Goal: Transaction & Acquisition: Obtain resource

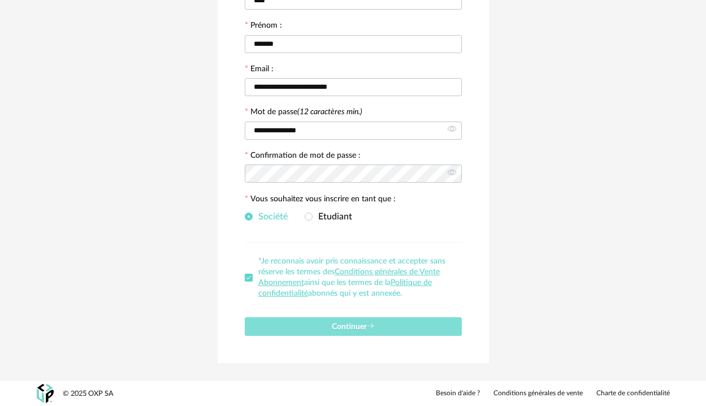
scroll to position [160, 0]
click at [385, 322] on button "Continuer" at bounding box center [353, 326] width 217 height 19
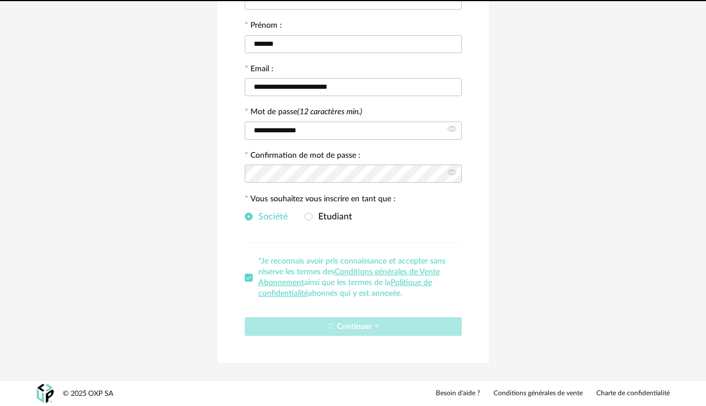
scroll to position [0, 0]
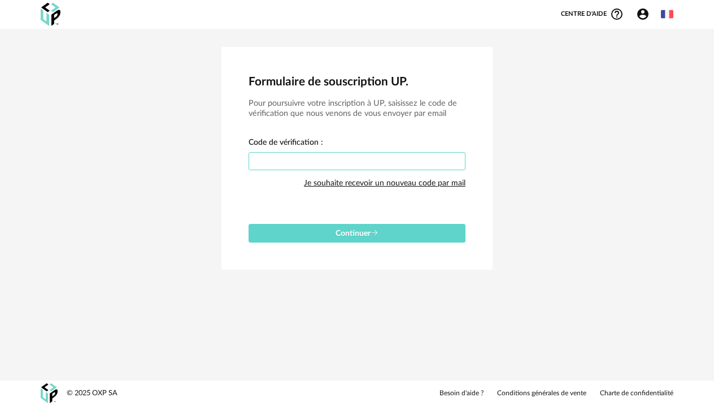
click at [351, 158] on input "text" at bounding box center [357, 161] width 217 height 18
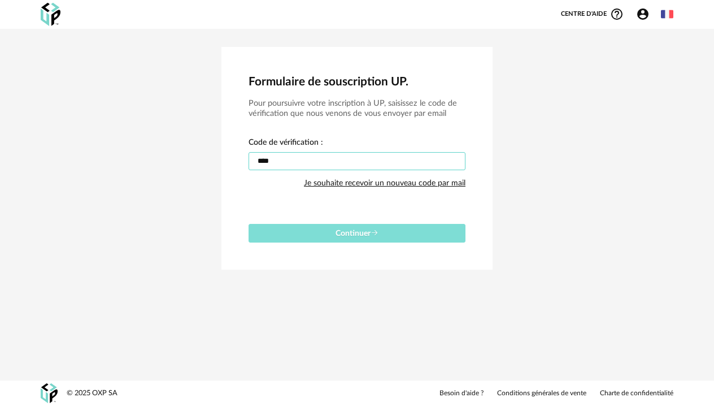
type input "****"
click at [346, 235] on span "Continuer" at bounding box center [357, 233] width 43 height 8
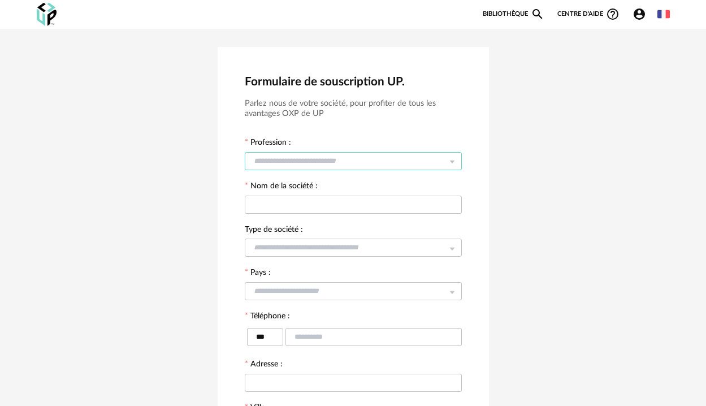
click at [362, 156] on input "text" at bounding box center [353, 161] width 217 height 18
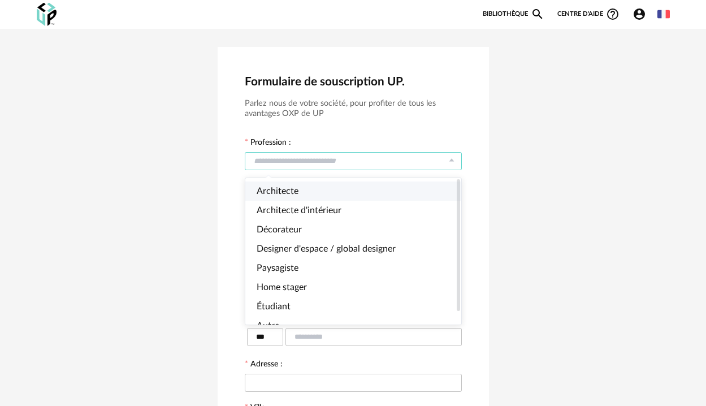
click at [334, 189] on li "Architecte" at bounding box center [357, 190] width 224 height 19
type input "**********"
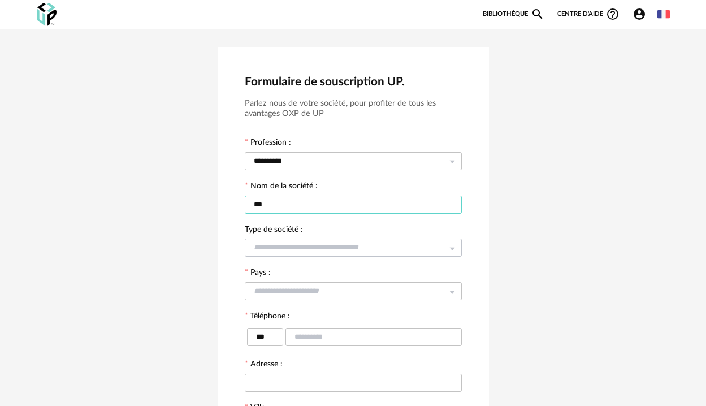
type input "***"
click at [275, 247] on input "text" at bounding box center [353, 247] width 217 height 18
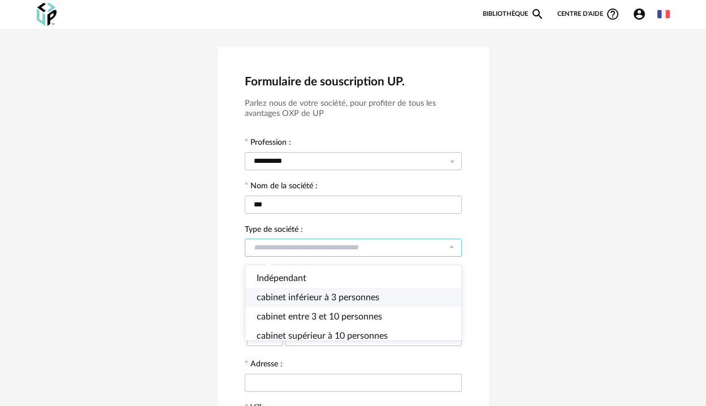
click at [285, 291] on li "cabinet inférieur à 3 personnes" at bounding box center [357, 297] width 224 height 19
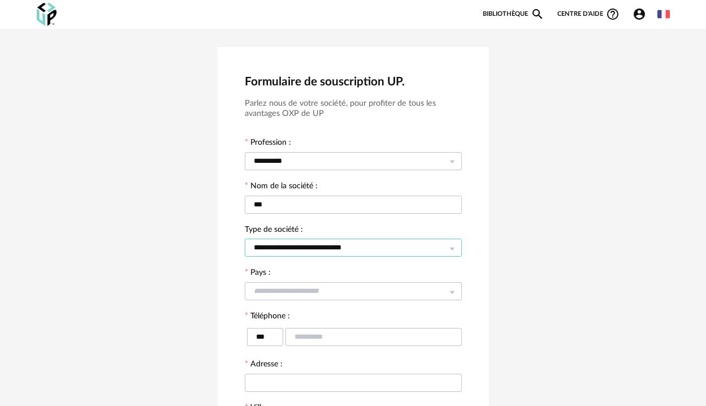
click at [304, 249] on input "**********" at bounding box center [353, 247] width 217 height 18
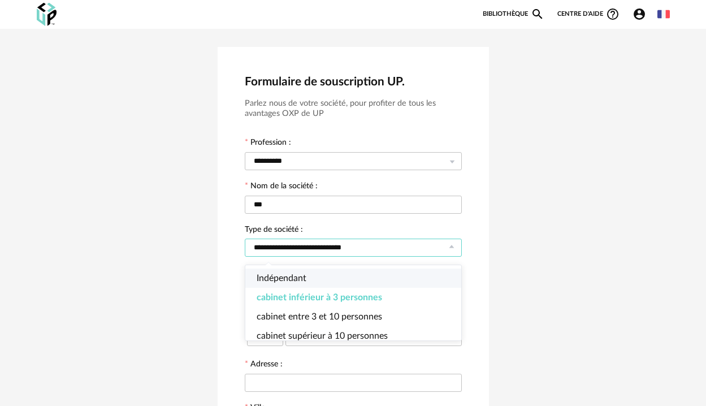
click at [294, 275] on span "Indépendant" at bounding box center [282, 277] width 50 height 9
type input "**********"
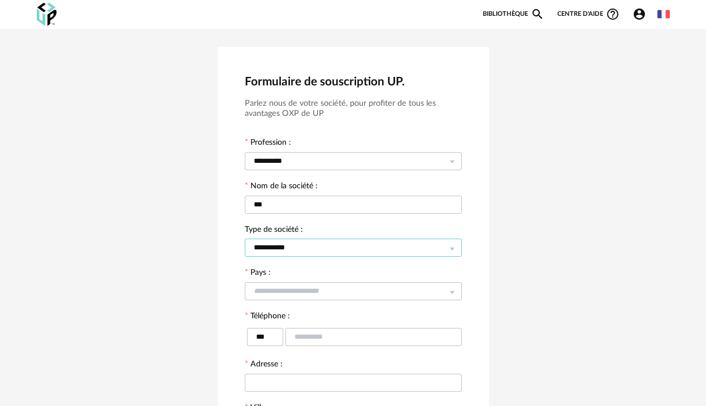
scroll to position [28, 0]
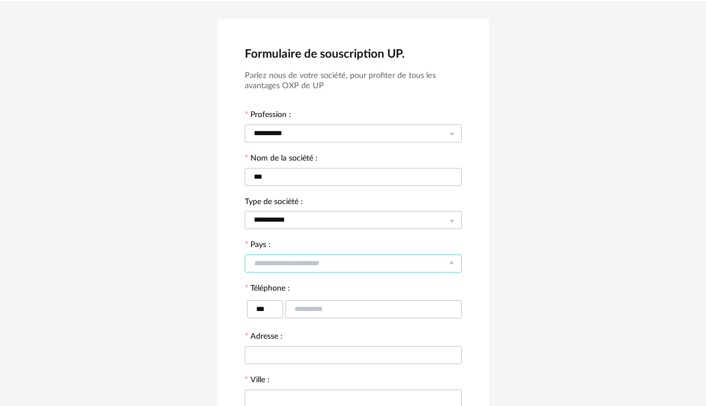
click at [311, 260] on input "text" at bounding box center [353, 263] width 217 height 18
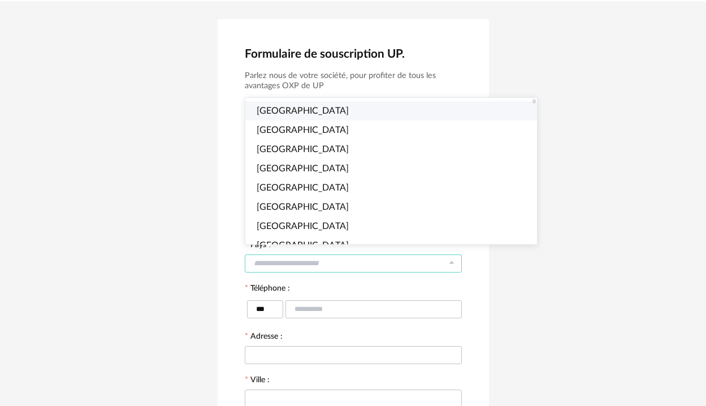
click at [326, 109] on li "[GEOGRAPHIC_DATA]" at bounding box center [395, 110] width 300 height 19
type input "******"
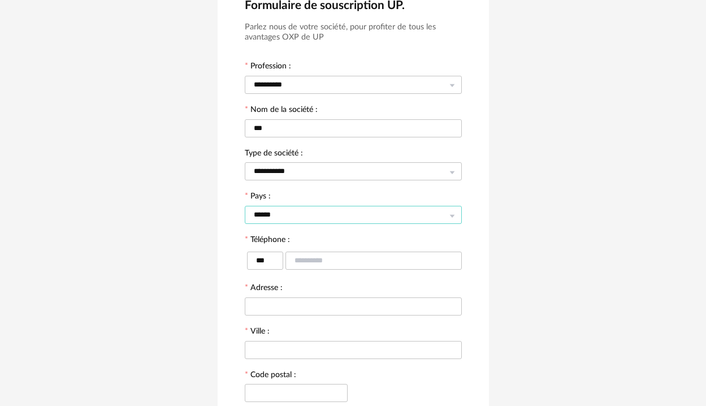
scroll to position [77, 0]
click at [308, 260] on input "text" at bounding box center [373, 260] width 176 height 18
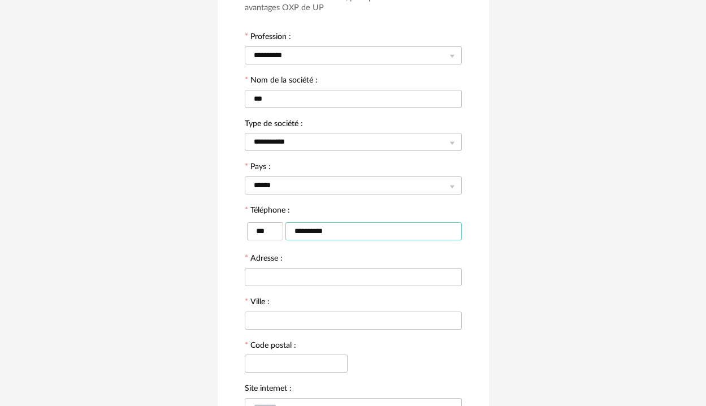
scroll to position [112, 0]
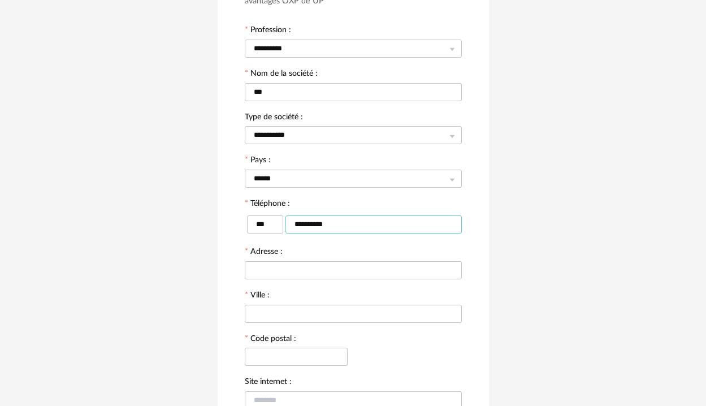
type input "**********"
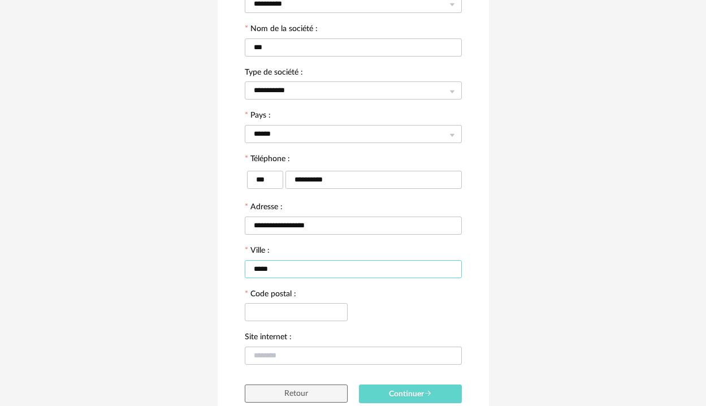
scroll to position [166, 0]
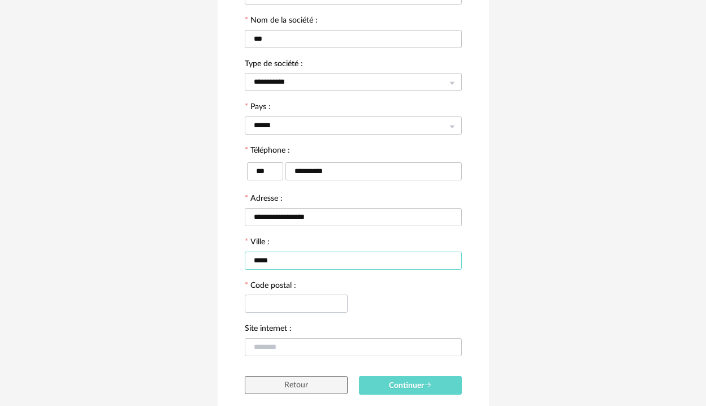
type input "*****"
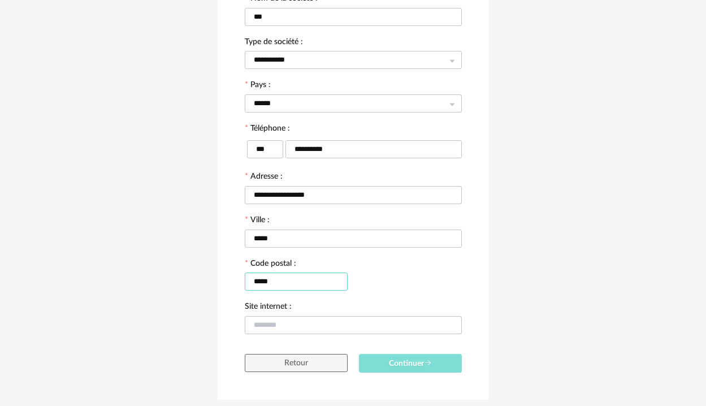
type input "*****"
click at [384, 359] on button "Continuer" at bounding box center [410, 363] width 103 height 19
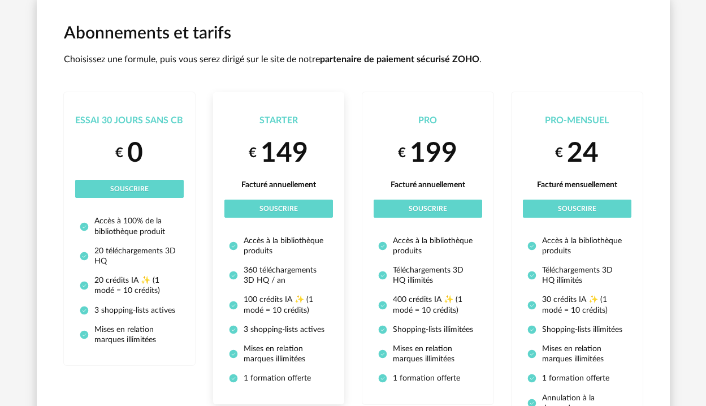
scroll to position [53, 0]
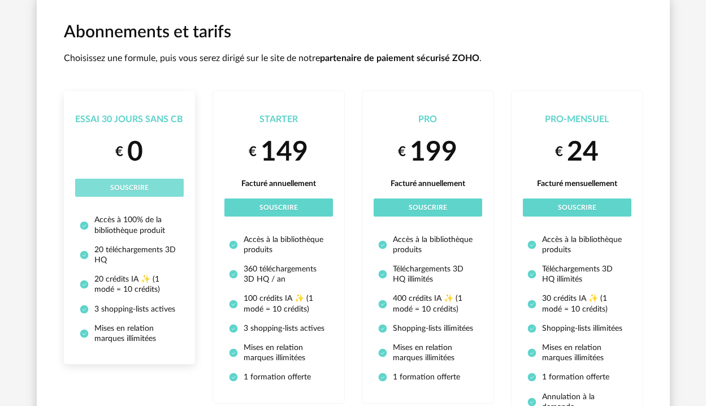
click at [143, 184] on span "Souscrire" at bounding box center [129, 187] width 38 height 7
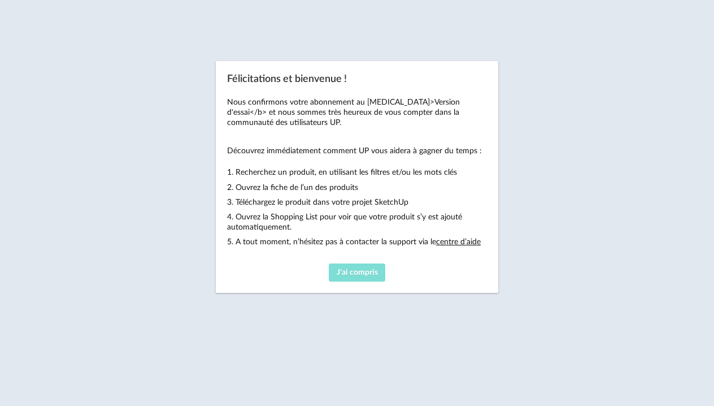
click at [357, 268] on span "J'ai compris" at bounding box center [357, 272] width 41 height 8
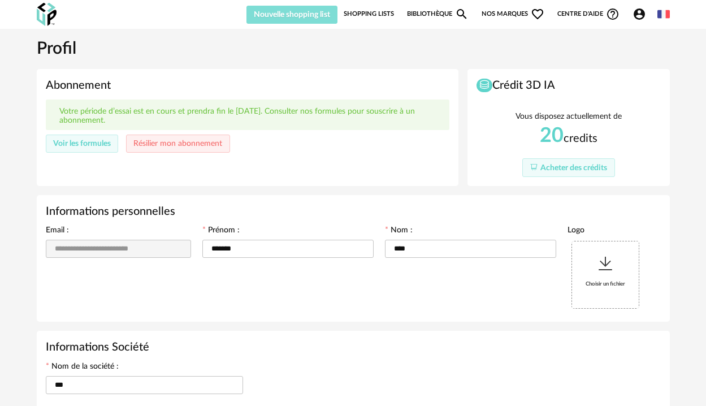
click at [321, 12] on span "Nouvelle shopping list" at bounding box center [292, 15] width 76 height 8
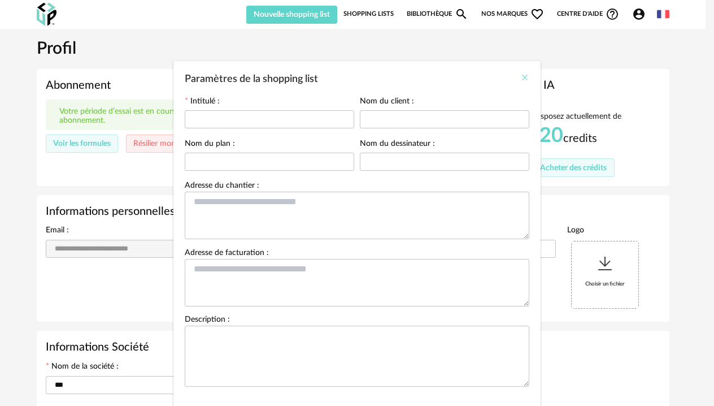
click at [520, 75] on icon "Close" at bounding box center [524, 77] width 9 height 9
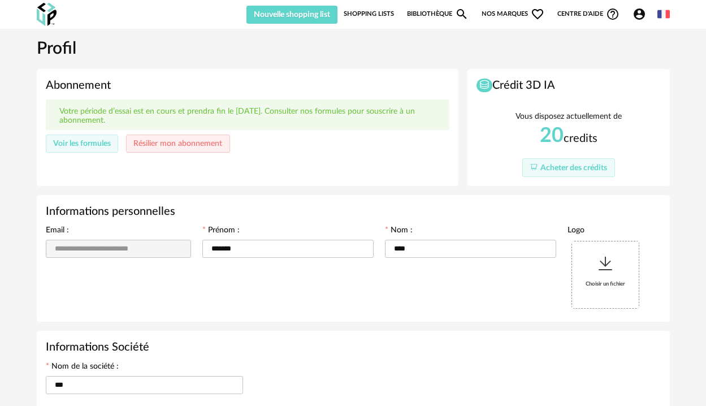
click at [358, 14] on link "Shopping Lists" at bounding box center [369, 14] width 50 height 19
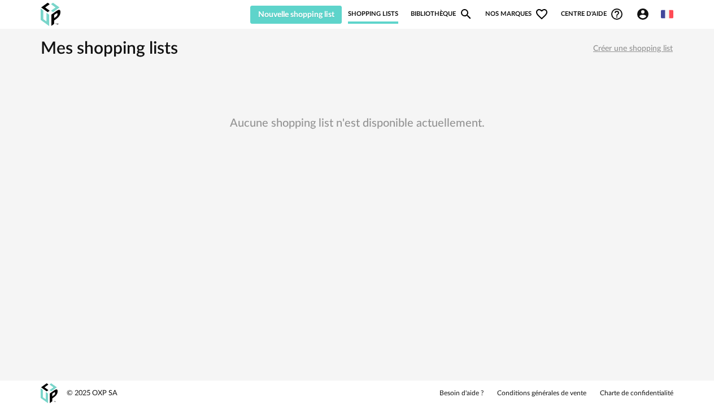
click at [447, 9] on link "Bibliothèque Magnify icon" at bounding box center [442, 14] width 62 height 19
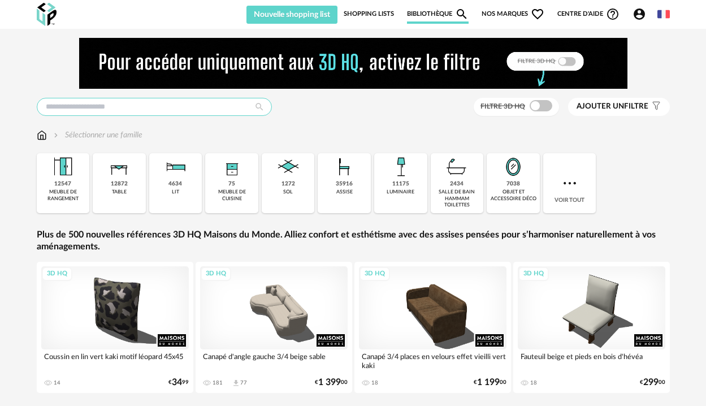
click at [180, 106] on input "text" at bounding box center [154, 107] width 235 height 18
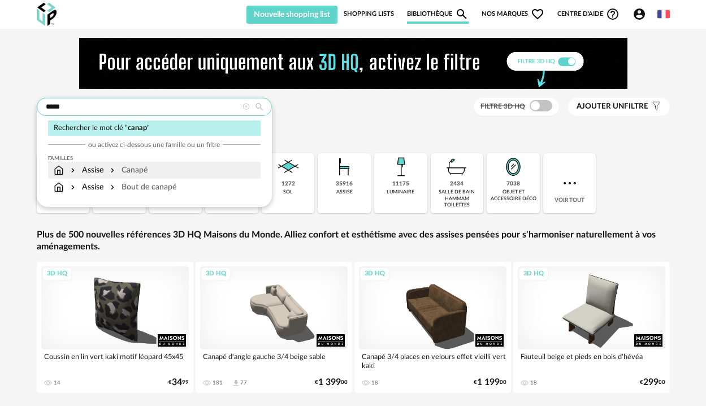
type input "*****"
click at [146, 169] on div "Canapé" at bounding box center [128, 169] width 40 height 11
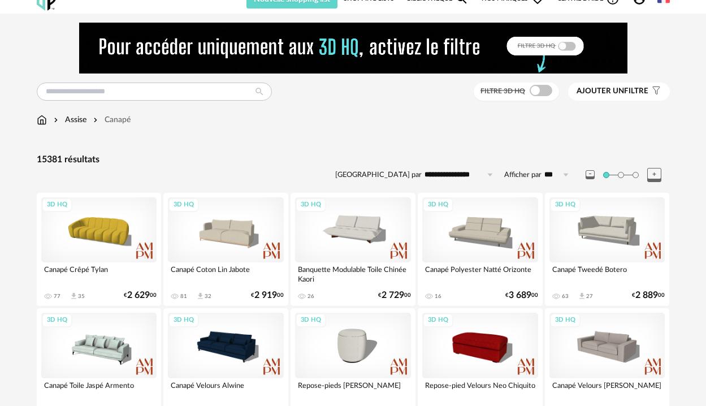
scroll to position [25, 0]
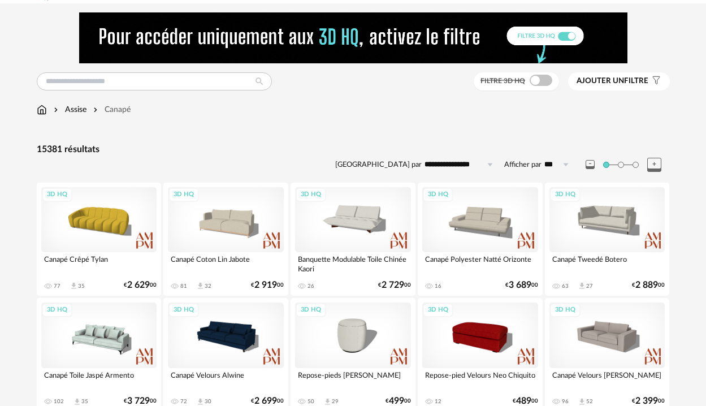
click at [615, 83] on span "Ajouter un" at bounding box center [599, 81] width 47 height 8
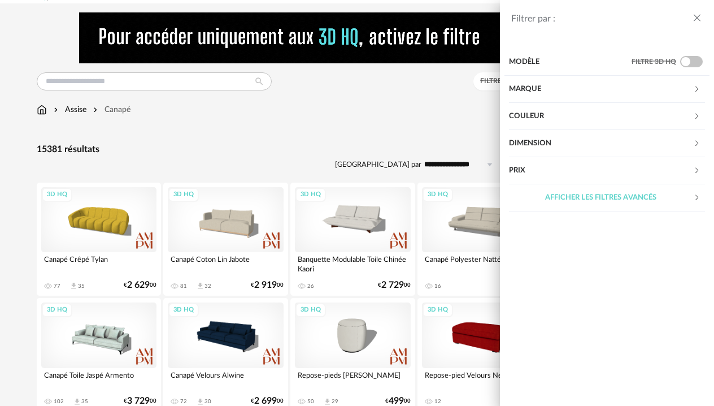
click at [573, 119] on div "Couleur" at bounding box center [601, 116] width 184 height 27
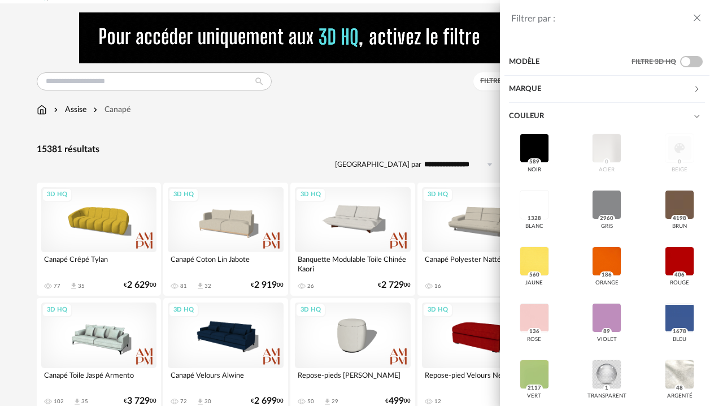
click at [668, 155] on div "noir 589 acier 0 beige 0 blanc 1328 gris 2960 brun 4198 jaune 560 orange 186 ro…" at bounding box center [607, 299] width 196 height 339
click at [535, 207] on div at bounding box center [534, 204] width 29 height 29
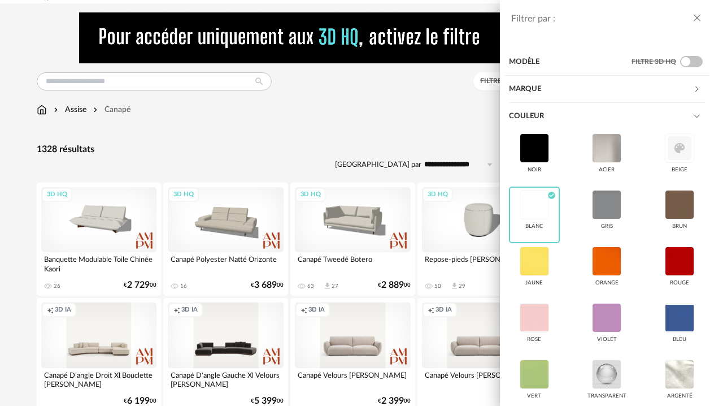
click at [385, 127] on div "Filtrer par : Modèle Filtre 3D HQ Marque &tradition 2 101 Copenhagen 0 366 Conc…" at bounding box center [357, 203] width 714 height 406
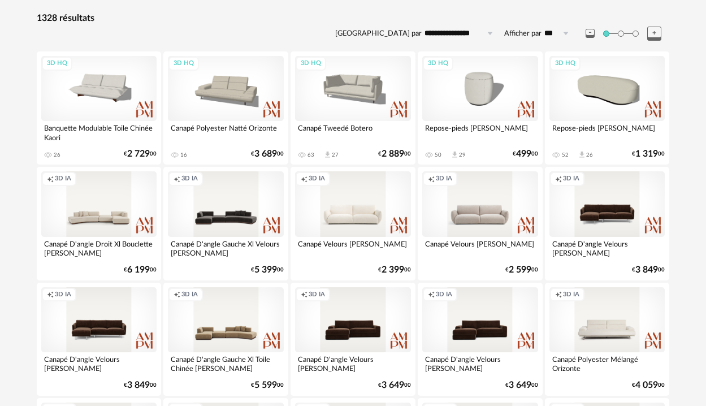
scroll to position [158, 0]
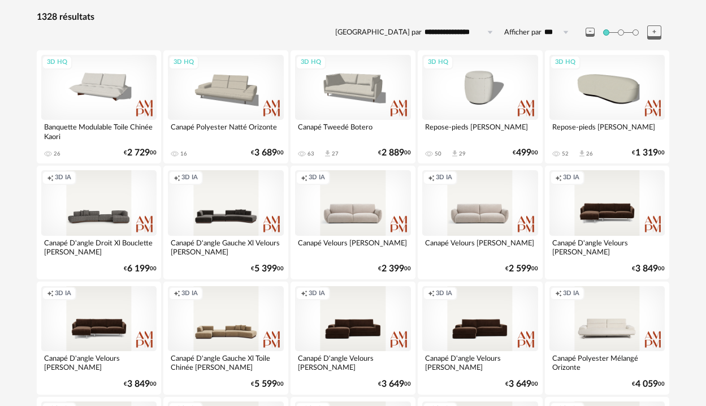
click at [114, 209] on div "Creation icon 3D IA" at bounding box center [99, 202] width 116 height 65
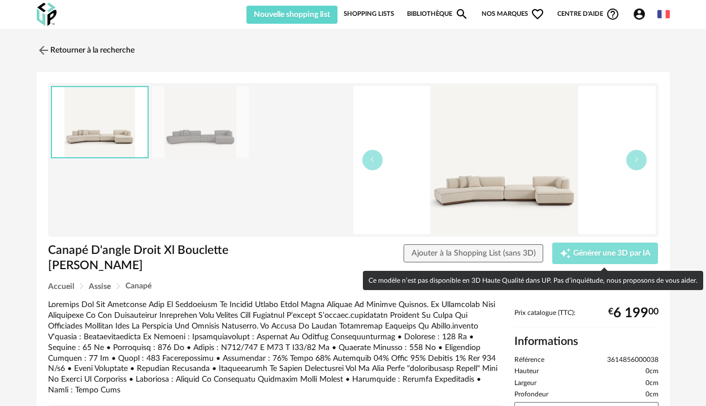
click at [582, 258] on div "Creation icon Générer une 3D par IA" at bounding box center [604, 252] width 91 height 11
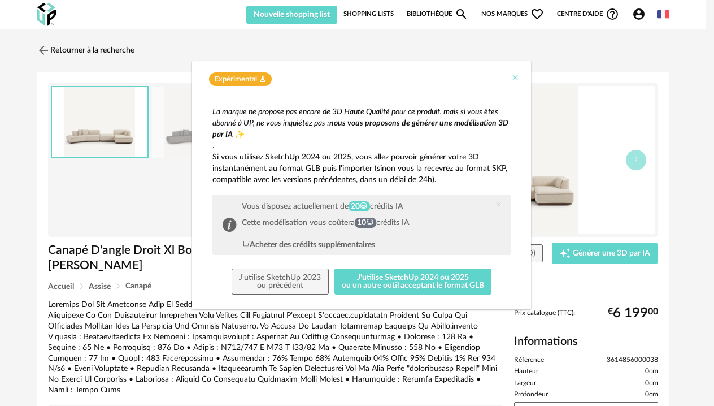
click at [514, 77] on icon "Close" at bounding box center [515, 77] width 9 height 9
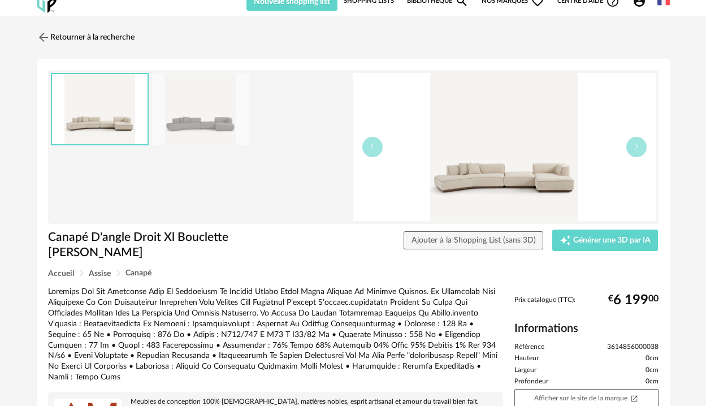
scroll to position [3, 0]
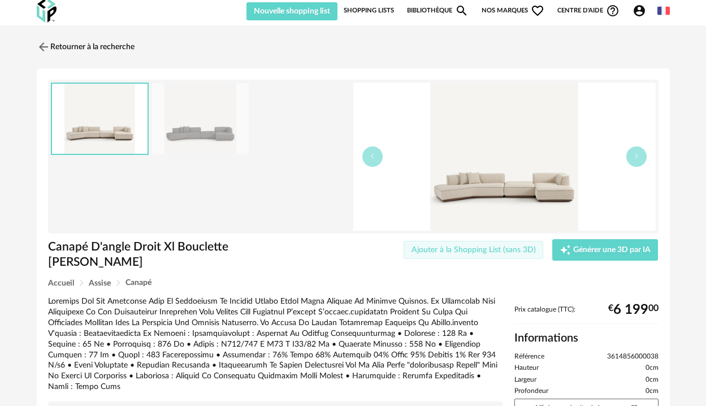
click at [484, 250] on span "Ajouter à la Shopping List (sans 3D)" at bounding box center [473, 250] width 124 height 8
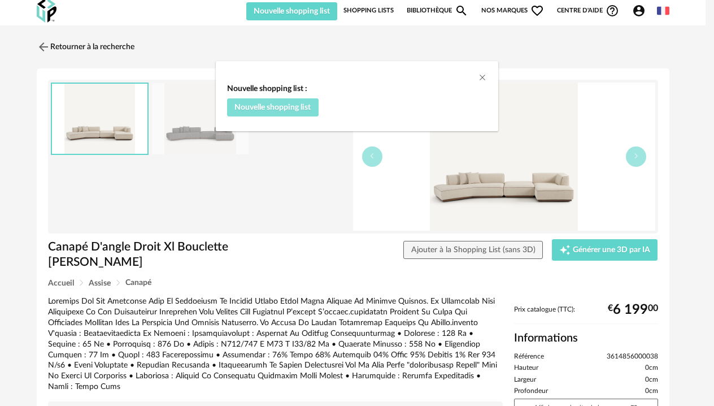
click at [305, 105] on span "Nouvelle shopping list" at bounding box center [272, 107] width 76 height 8
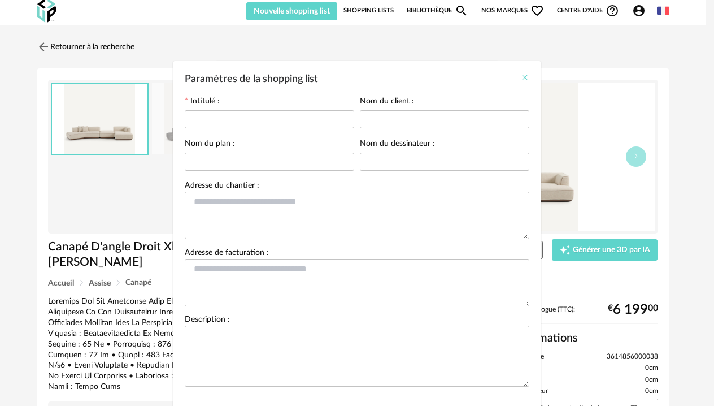
click at [520, 79] on icon "Close" at bounding box center [524, 77] width 9 height 9
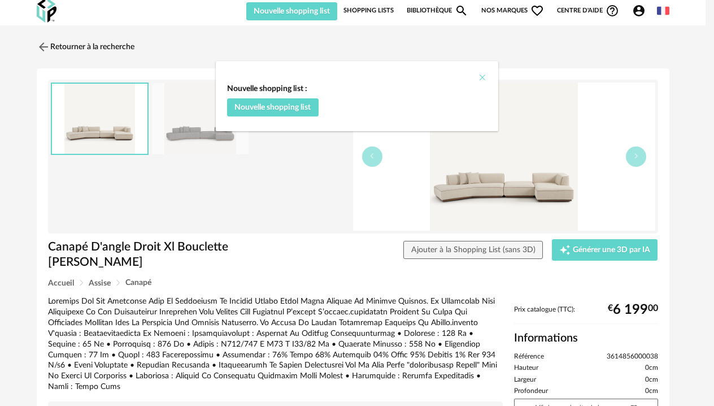
click at [485, 74] on icon "Close" at bounding box center [482, 77] width 9 height 9
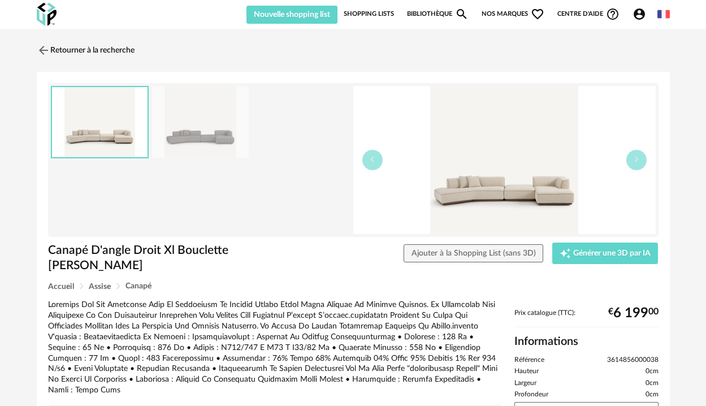
scroll to position [0, 0]
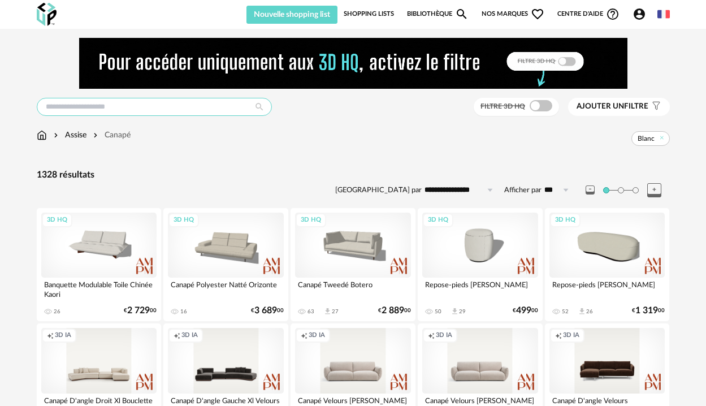
click at [170, 106] on input "text" at bounding box center [154, 107] width 235 height 18
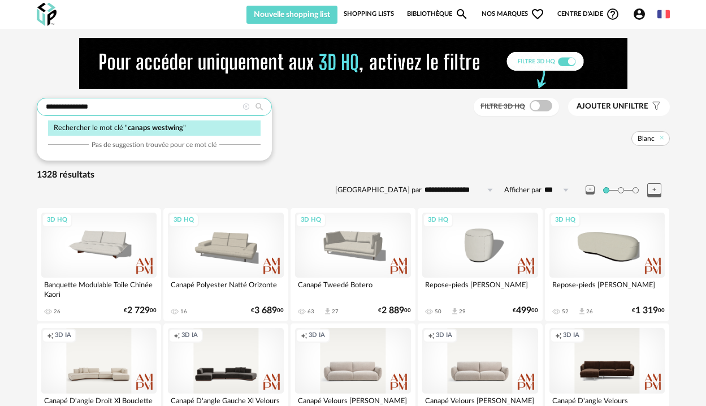
type input "**********"
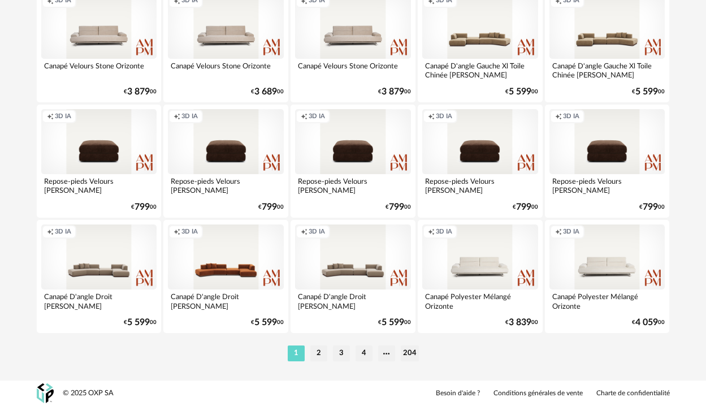
scroll to position [2181, 0]
click at [317, 353] on li "2" at bounding box center [318, 353] width 17 height 16
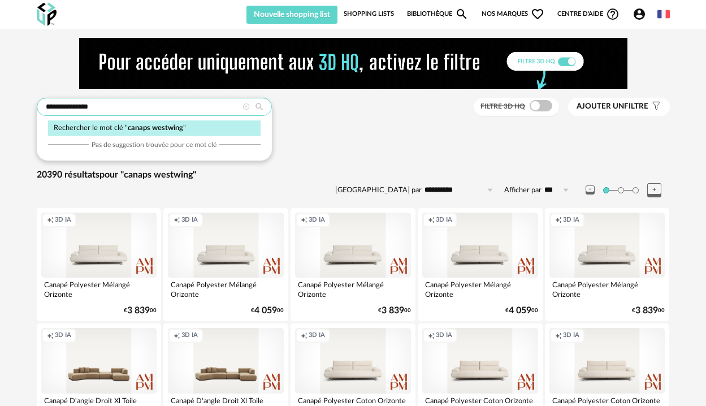
drag, startPoint x: 118, startPoint y: 110, endPoint x: 19, endPoint y: 107, distance: 98.4
type input "**********"
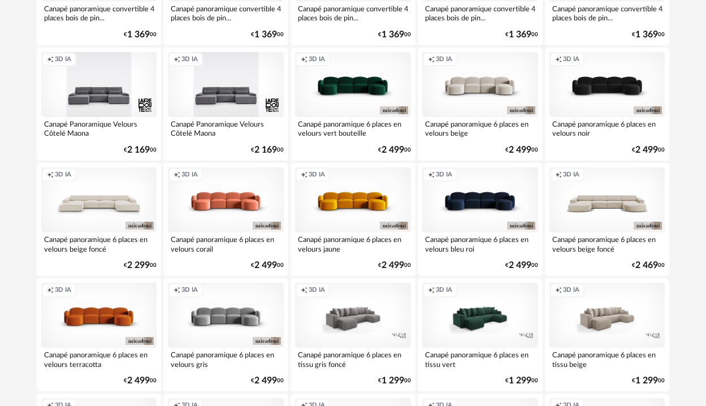
scroll to position [393, 0]
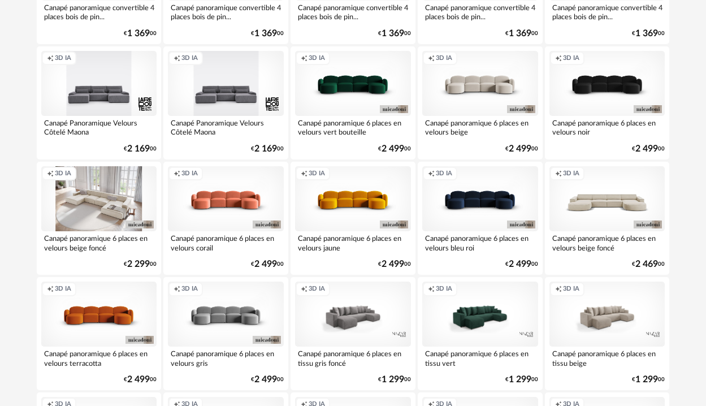
click at [129, 206] on div "Creation icon 3D IA" at bounding box center [99, 198] width 116 height 65
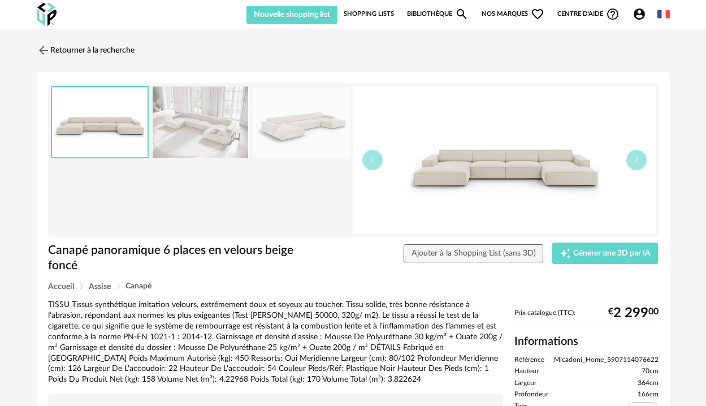
click at [666, 39] on div "Retourner à la recherche" at bounding box center [353, 50] width 633 height 25
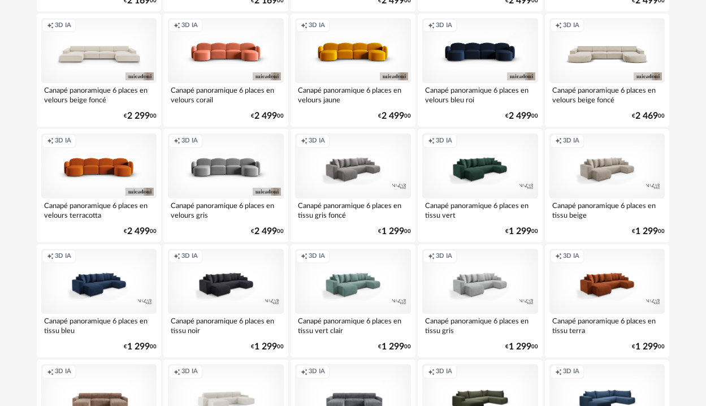
scroll to position [541, 0]
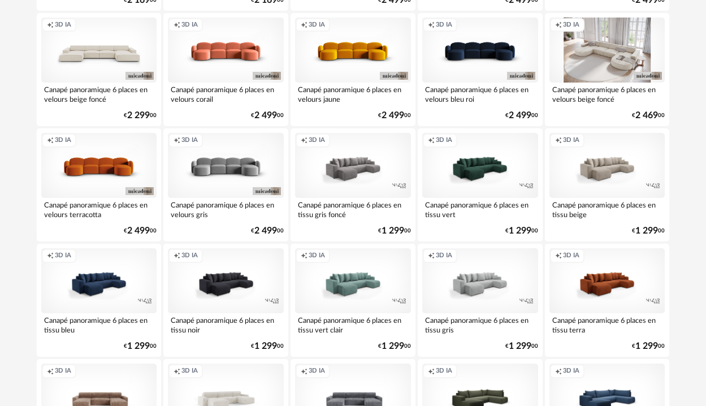
click at [629, 55] on div "Creation icon 3D IA" at bounding box center [607, 50] width 116 height 65
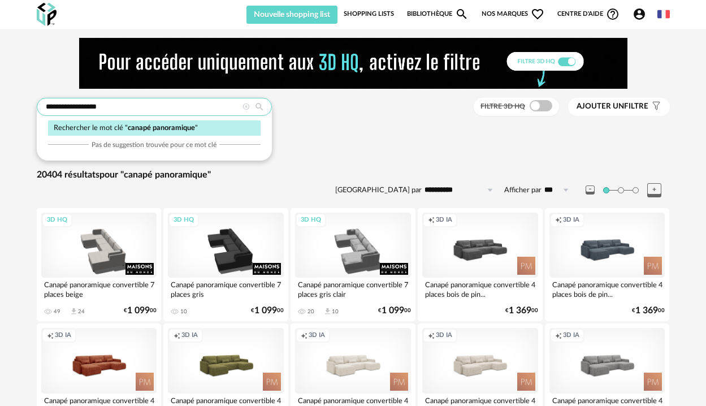
drag, startPoint x: 130, startPoint y: 110, endPoint x: 71, endPoint y: 111, distance: 59.3
click at [71, 111] on input "**********" at bounding box center [154, 107] width 235 height 18
type input "**********"
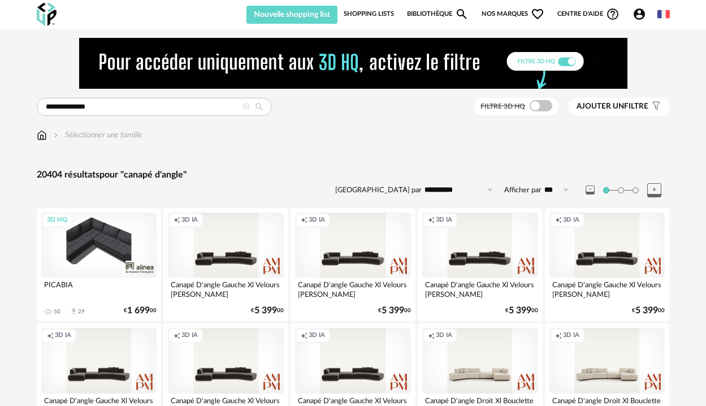
click at [619, 108] on span "Ajouter un" at bounding box center [599, 106] width 47 height 8
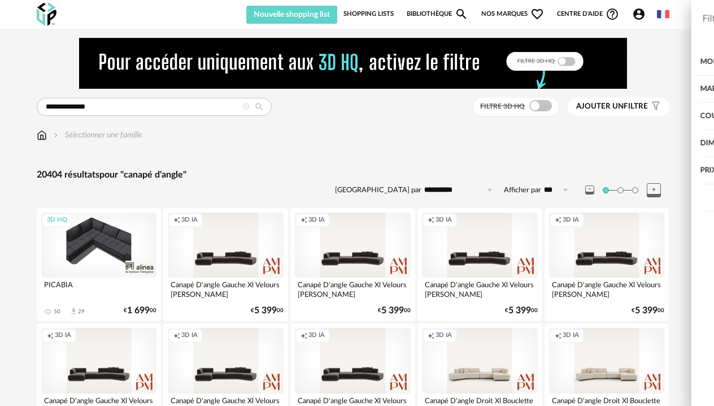
click at [573, 118] on div "Couleur" at bounding box center [601, 116] width 184 height 27
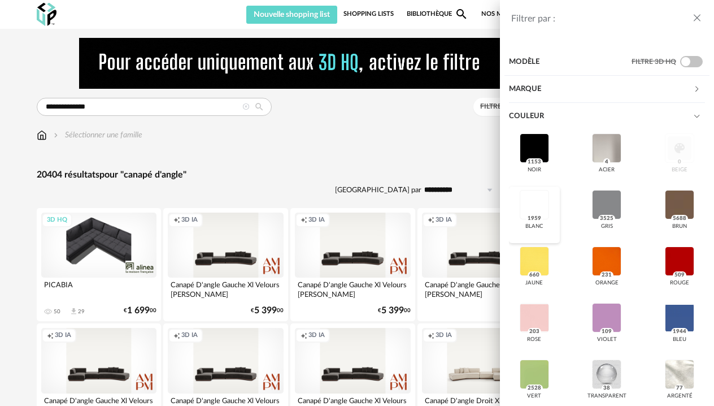
click at [535, 202] on div at bounding box center [534, 204] width 29 height 29
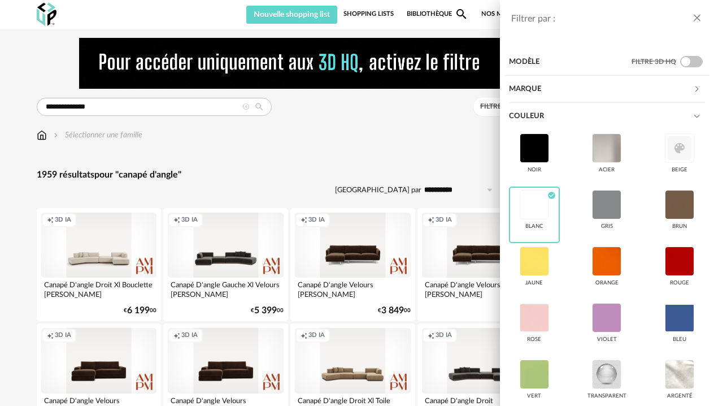
click at [419, 121] on div "Filtrer par : Modèle Filtre 3D HQ Marque &tradition 5 101 Copenhagen 0 366 Conc…" at bounding box center [357, 203] width 714 height 406
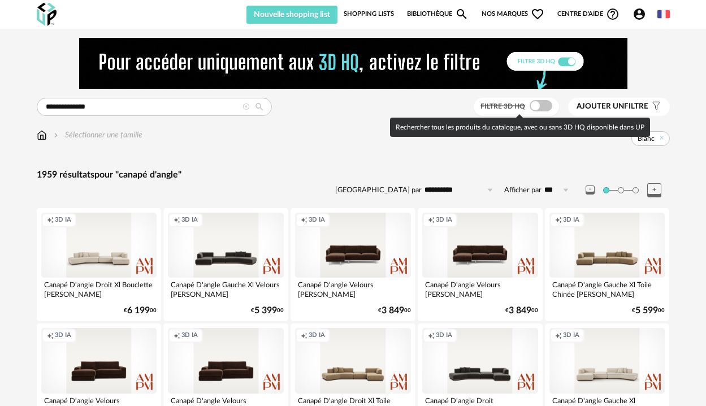
click at [547, 104] on span at bounding box center [540, 105] width 23 height 11
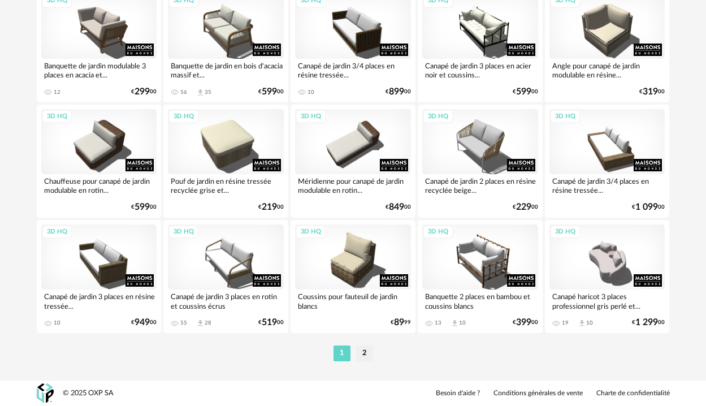
scroll to position [2181, 0]
click at [366, 349] on li "2" at bounding box center [364, 353] width 17 height 16
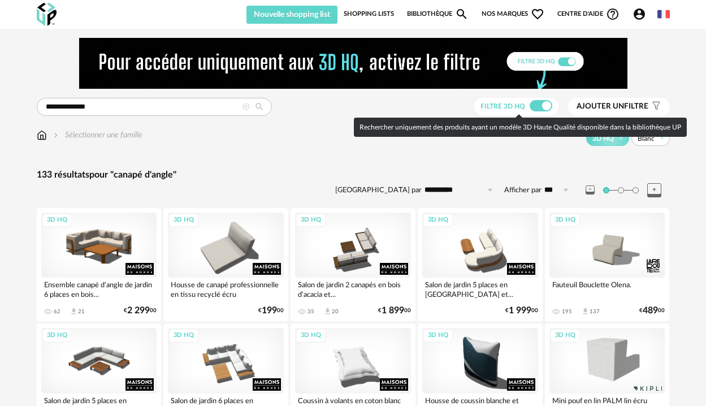
click at [537, 103] on span at bounding box center [540, 105] width 23 height 11
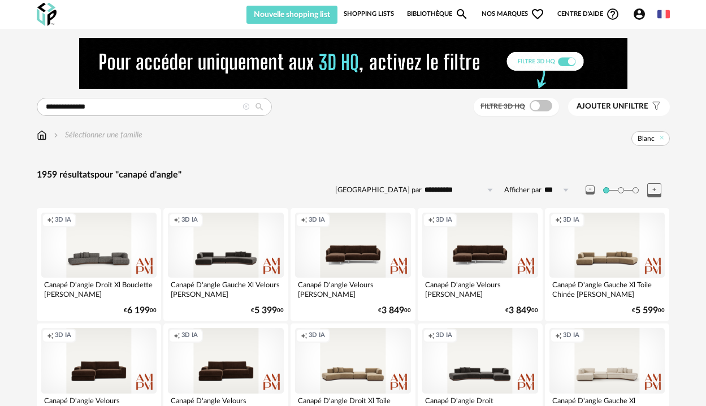
click at [111, 254] on div "Creation icon 3D IA" at bounding box center [99, 244] width 116 height 65
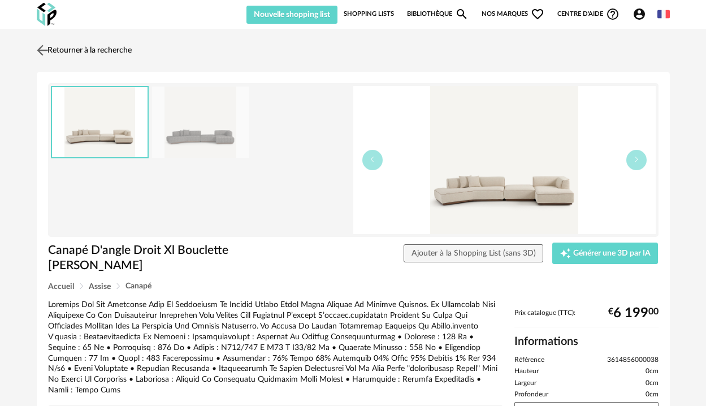
click at [97, 50] on link "Retourner à la recherche" at bounding box center [83, 50] width 98 height 25
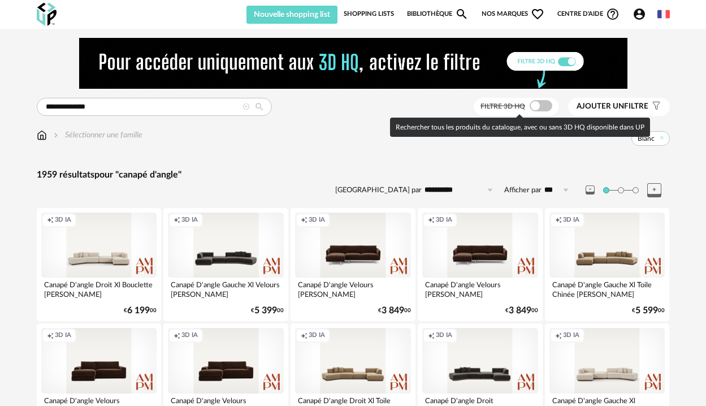
click at [545, 103] on span at bounding box center [540, 105] width 23 height 11
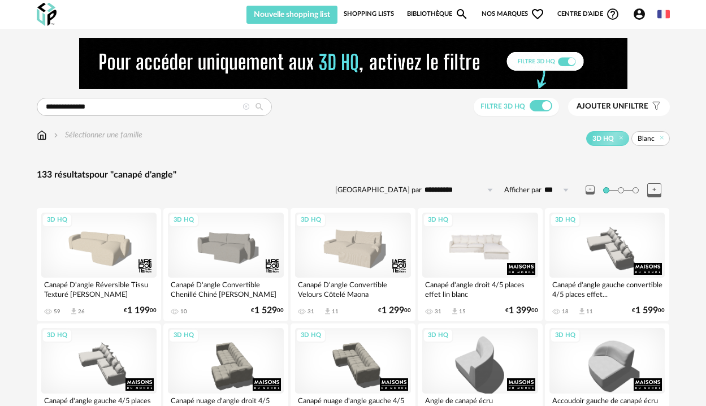
click at [497, 249] on div "3D HQ" at bounding box center [480, 244] width 116 height 65
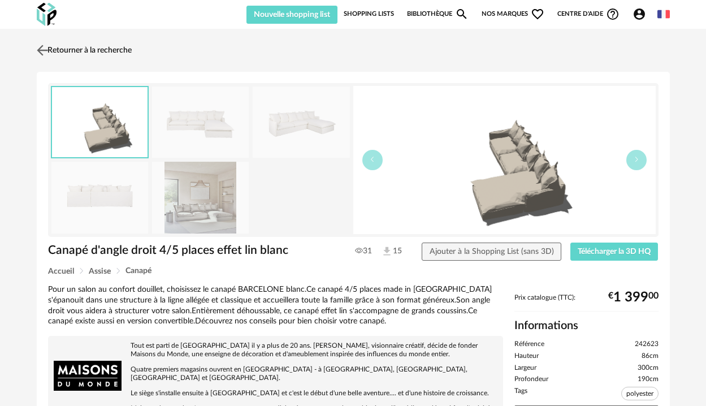
click at [69, 49] on link "Retourner à la recherche" at bounding box center [83, 50] width 98 height 25
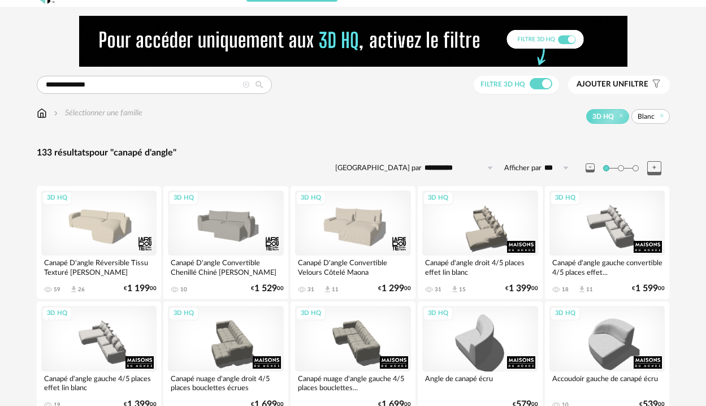
scroll to position [32, 0]
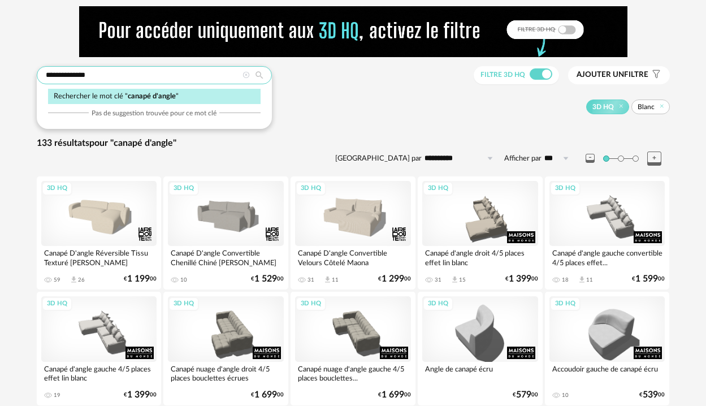
drag, startPoint x: 108, startPoint y: 75, endPoint x: 69, endPoint y: 77, distance: 38.5
click at [69, 77] on input "**********" at bounding box center [154, 75] width 235 height 18
type input "******"
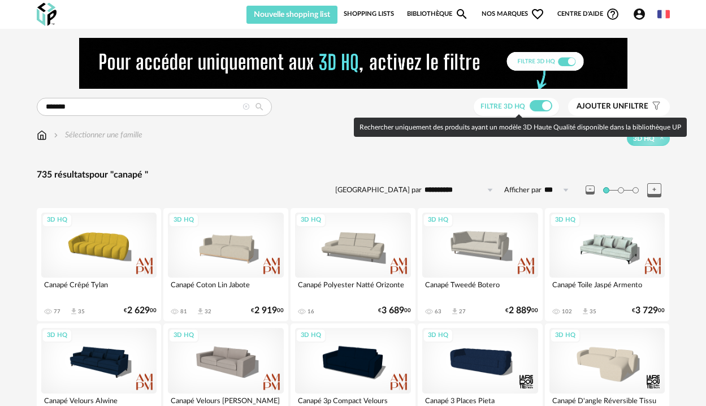
click at [542, 107] on span at bounding box center [540, 105] width 23 height 11
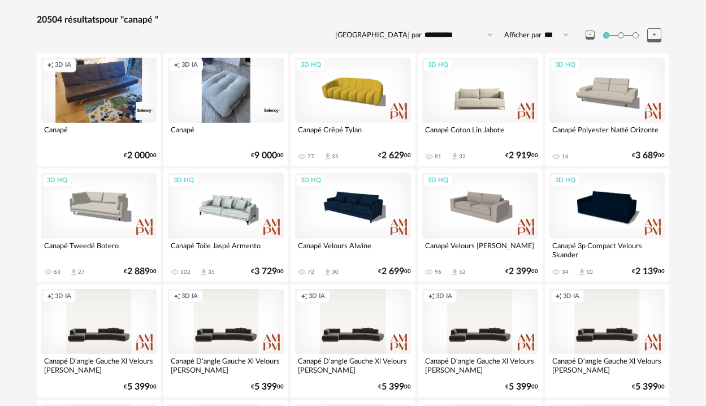
scroll to position [156, 0]
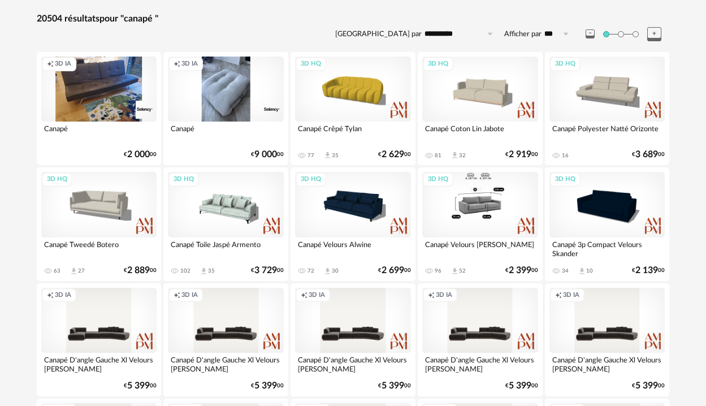
click at [488, 213] on div "3D HQ" at bounding box center [480, 204] width 116 height 65
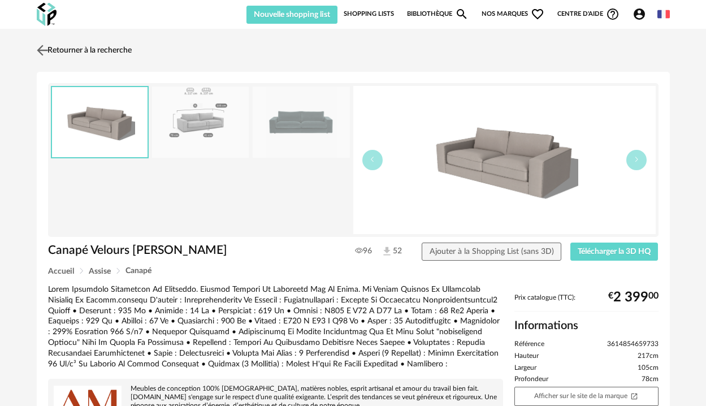
click at [54, 48] on link "Retourner à la recherche" at bounding box center [83, 50] width 98 height 25
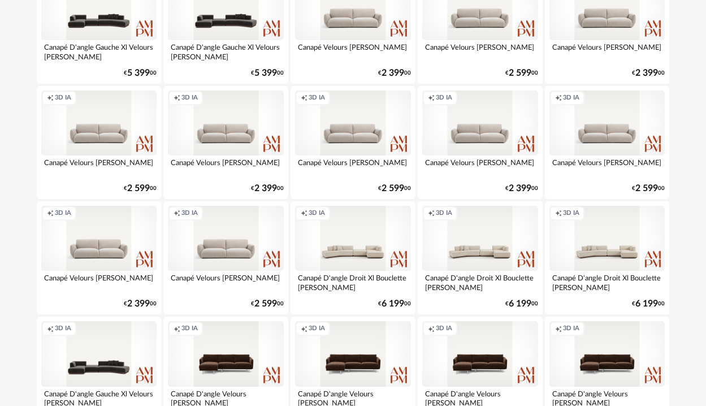
scroll to position [579, 0]
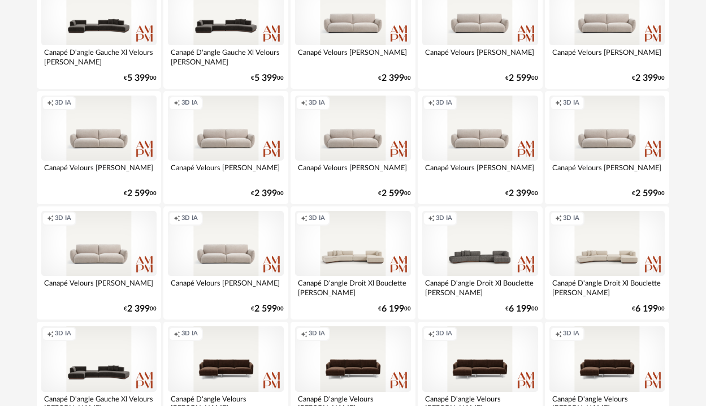
click at [477, 250] on div "Creation icon 3D IA" at bounding box center [480, 243] width 116 height 65
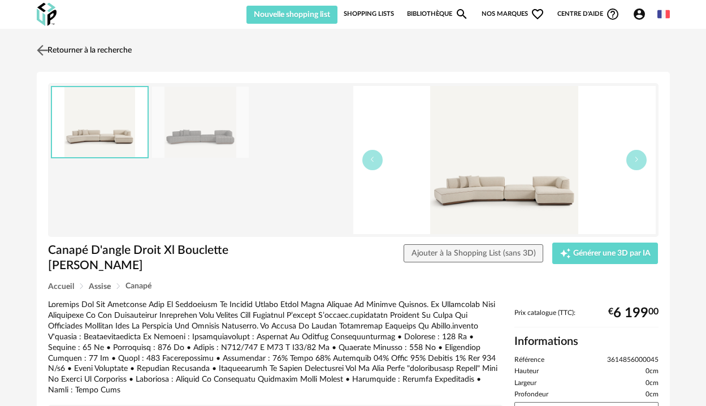
click at [123, 46] on link "Retourner à la recherche" at bounding box center [83, 50] width 98 height 25
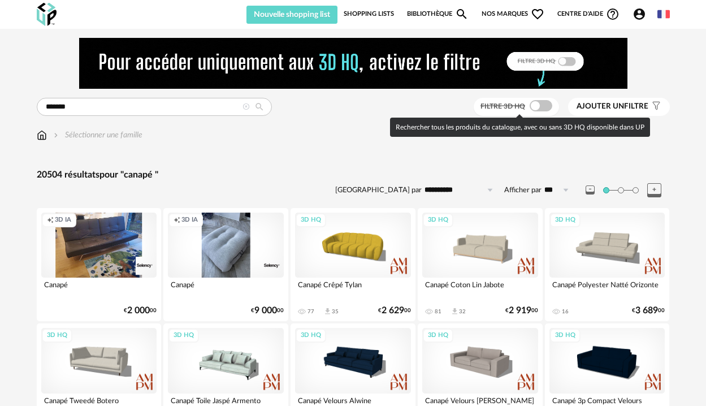
click at [546, 98] on div "Filtre 3D HQ" at bounding box center [515, 107] width 85 height 19
click at [545, 109] on span at bounding box center [540, 105] width 23 height 11
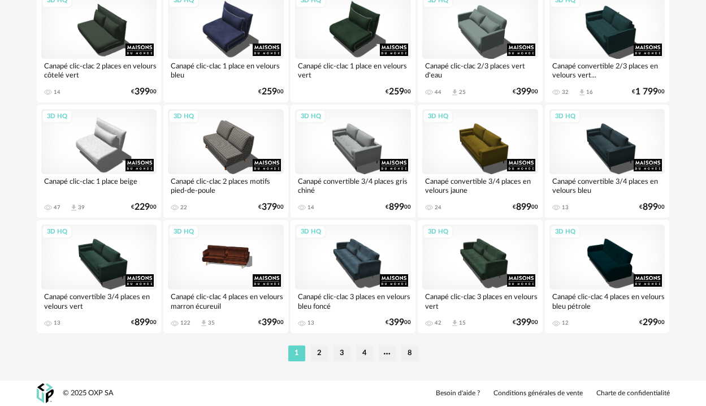
scroll to position [2181, 0]
click at [319, 354] on li "2" at bounding box center [319, 353] width 17 height 16
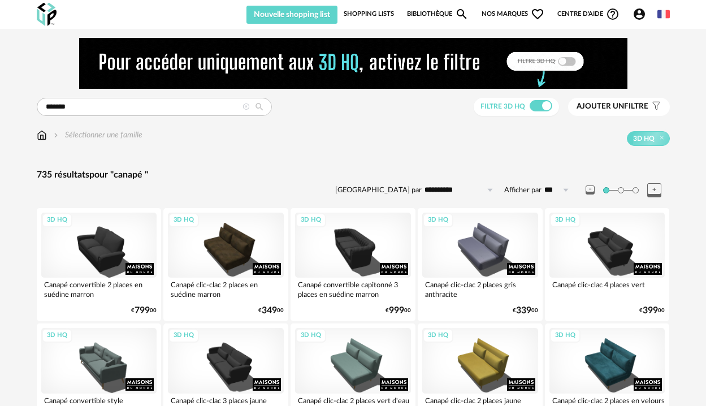
click at [245, 107] on icon at bounding box center [245, 106] width 7 height 7
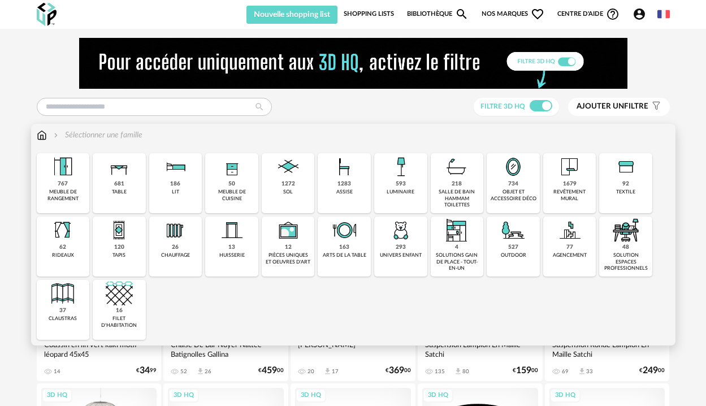
click at [455, 192] on div "salle de bain hammam toilettes" at bounding box center [457, 198] width 46 height 19
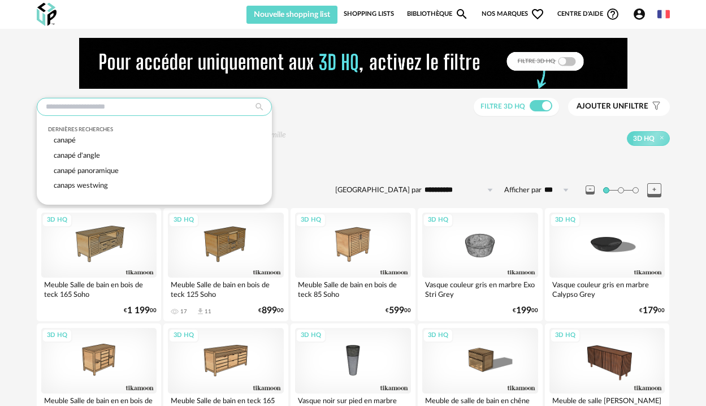
click at [120, 106] on input "text" at bounding box center [154, 107] width 235 height 18
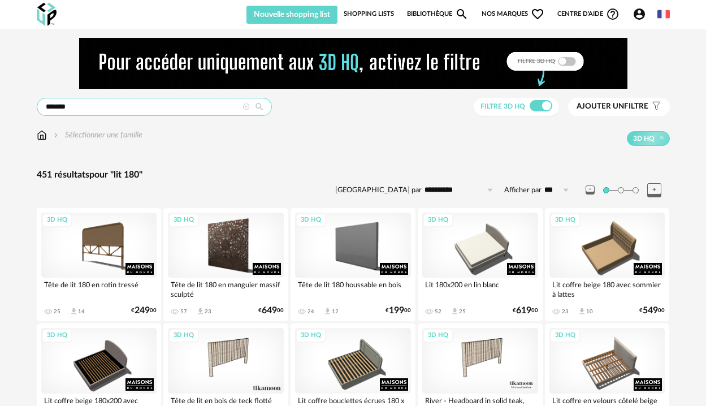
drag, startPoint x: 76, startPoint y: 108, endPoint x: 38, endPoint y: 108, distance: 37.9
click at [38, 108] on input "*******" at bounding box center [154, 107] width 235 height 18
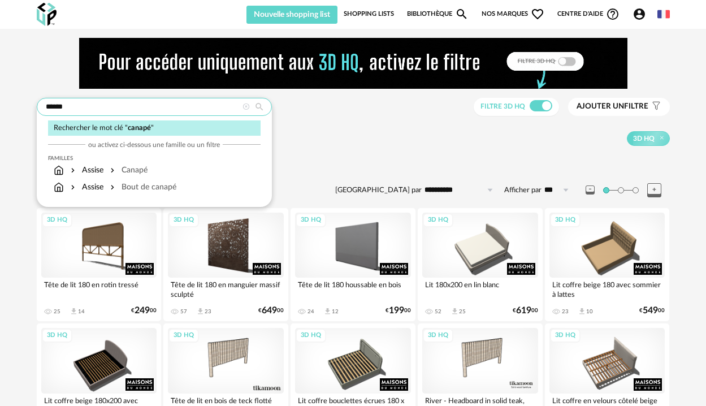
type input "******"
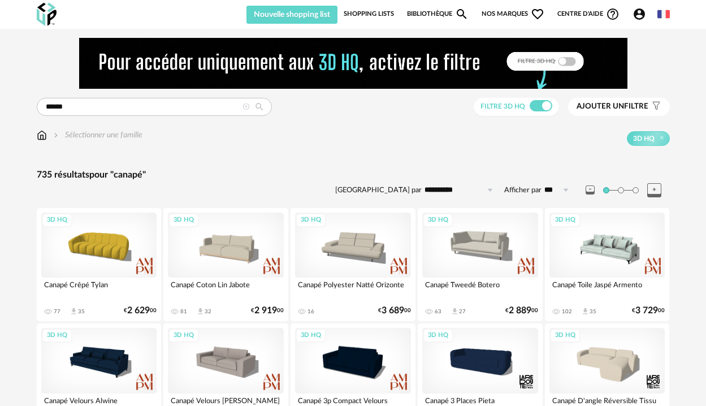
click at [638, 109] on span "Ajouter un filtre" at bounding box center [612, 107] width 72 height 10
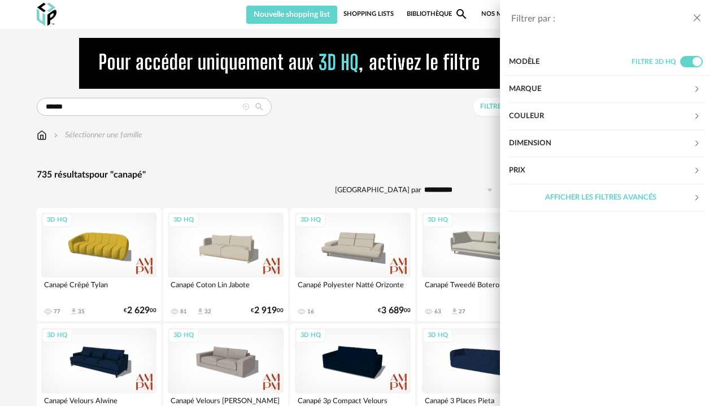
click at [603, 116] on div "Couleur" at bounding box center [601, 116] width 184 height 27
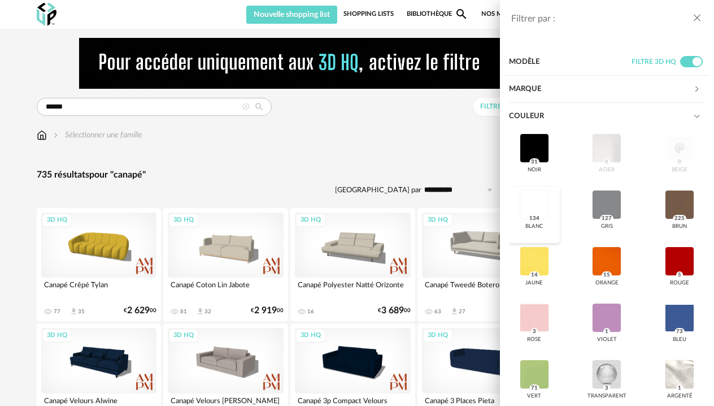
click at [538, 198] on div at bounding box center [534, 204] width 29 height 29
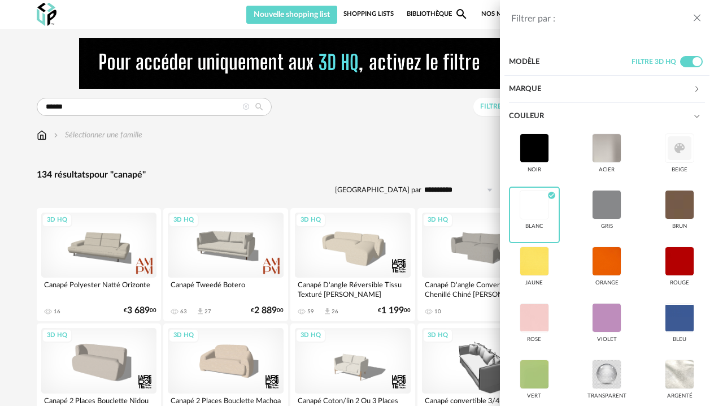
click at [424, 138] on div "Filtrer par : Modèle Filtre 3D HQ Marque &tradition 0 101 Copenhagen 0 366 Conc…" at bounding box center [357, 203] width 714 height 406
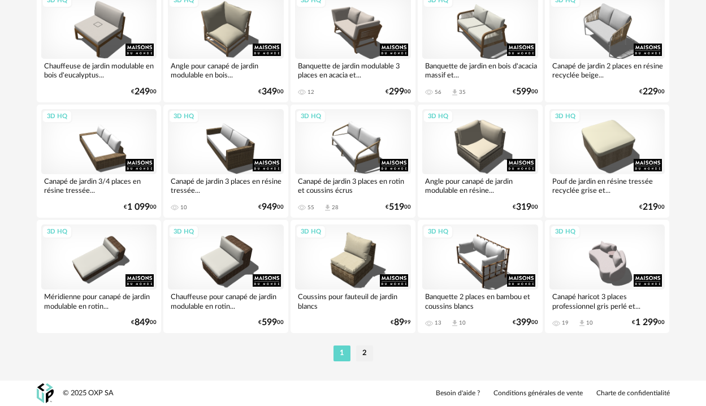
scroll to position [2181, 0]
click at [365, 356] on li "2" at bounding box center [364, 353] width 17 height 16
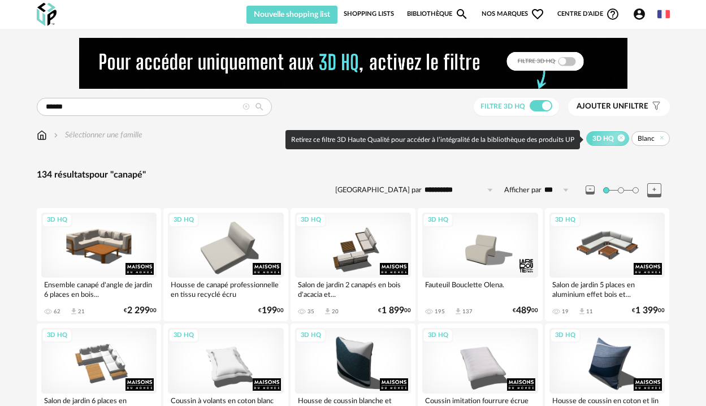
click at [620, 140] on icon at bounding box center [620, 137] width 7 height 7
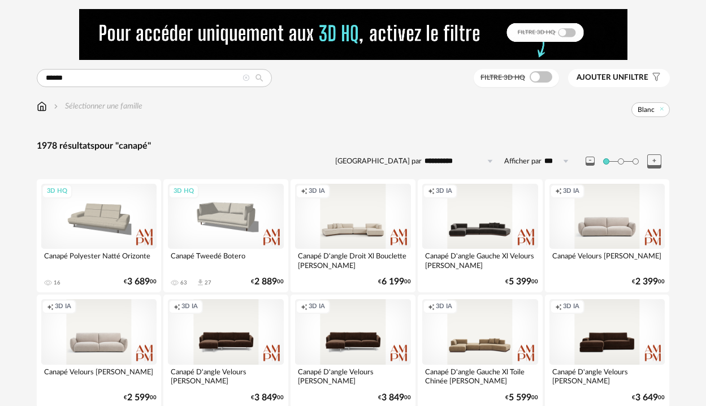
scroll to position [44, 0]
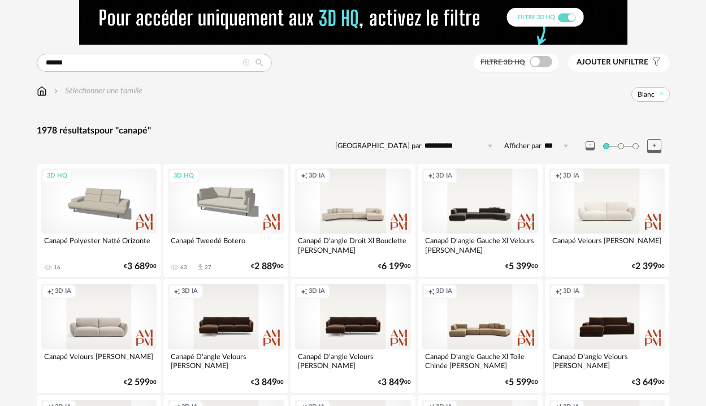
click at [590, 221] on div "Creation icon 3D IA" at bounding box center [607, 200] width 116 height 65
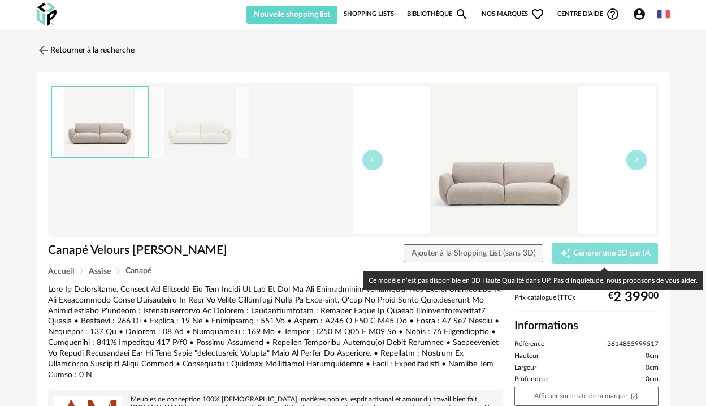
click at [591, 249] on span "Générer une 3D par IA" at bounding box center [611, 253] width 77 height 8
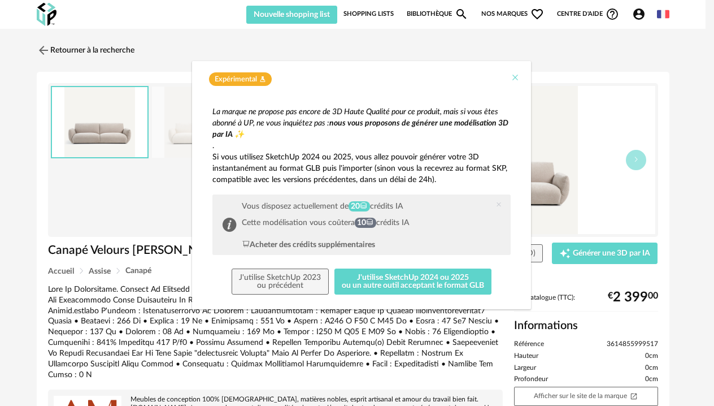
click at [514, 76] on icon "Close" at bounding box center [515, 77] width 9 height 9
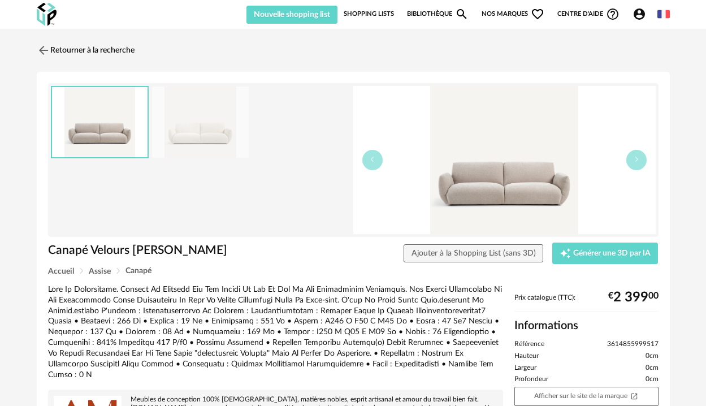
click at [580, 55] on div "Retourner à la recherche" at bounding box center [353, 50] width 633 height 25
click at [378, 10] on link "Shopping Lists" at bounding box center [369, 14] width 50 height 19
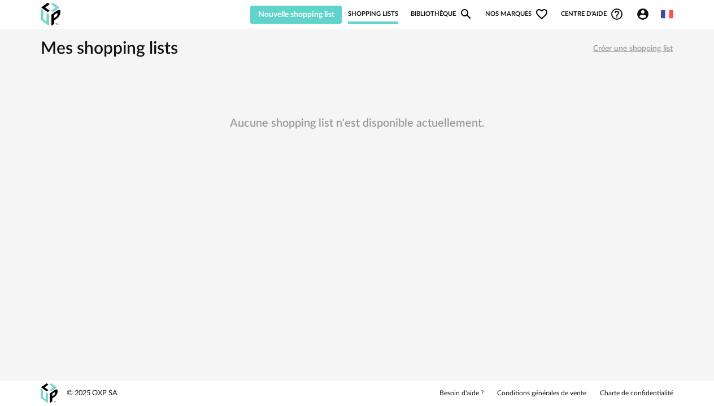
click at [431, 15] on link "Bibliothèque Magnify icon" at bounding box center [442, 14] width 62 height 19
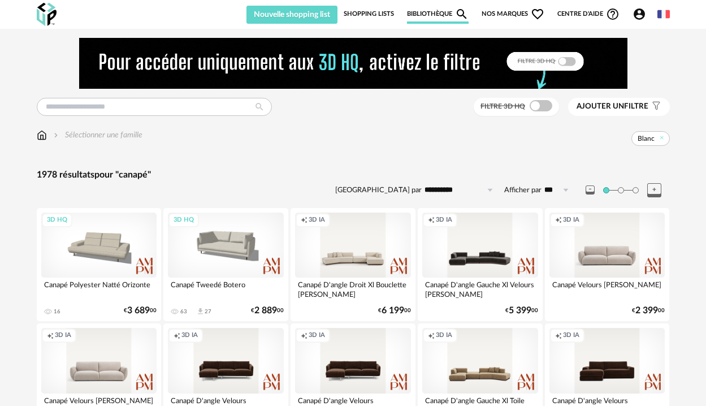
click at [513, 11] on span "Nos marques Heart Outline icon" at bounding box center [512, 14] width 63 height 19
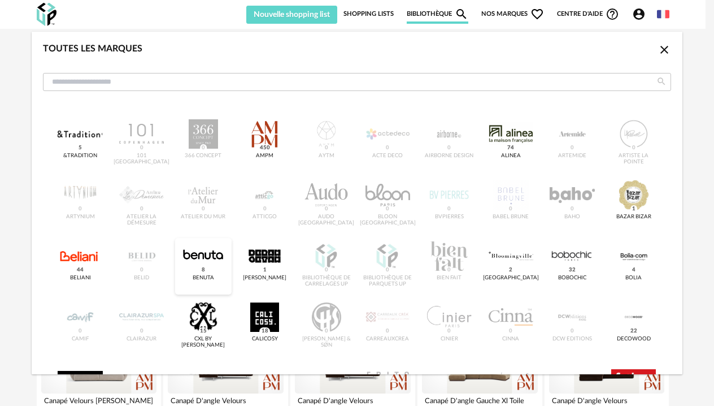
click at [225, 253] on div "dialog" at bounding box center [203, 255] width 45 height 29
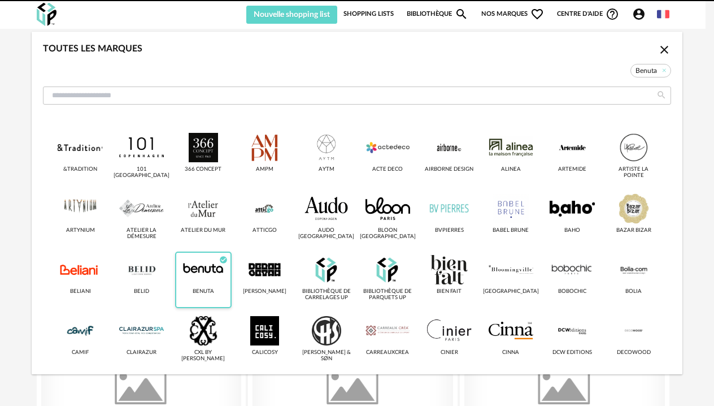
type input "******"
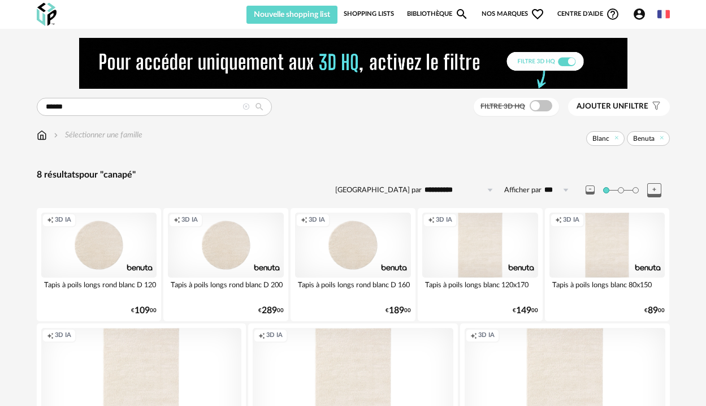
click at [515, 12] on span "Nos marques Heart Outline icon" at bounding box center [512, 14] width 63 height 19
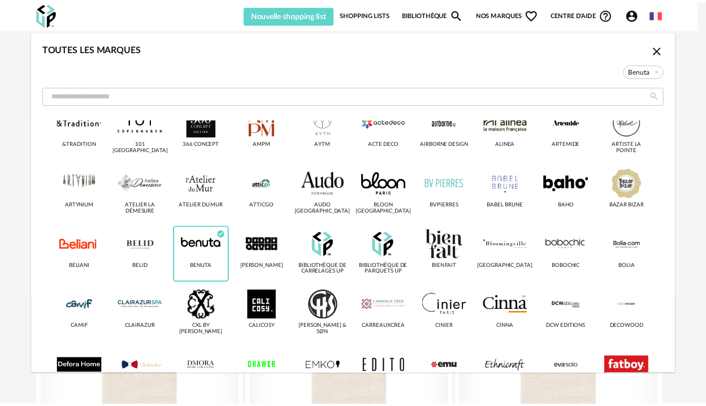
scroll to position [34, 0]
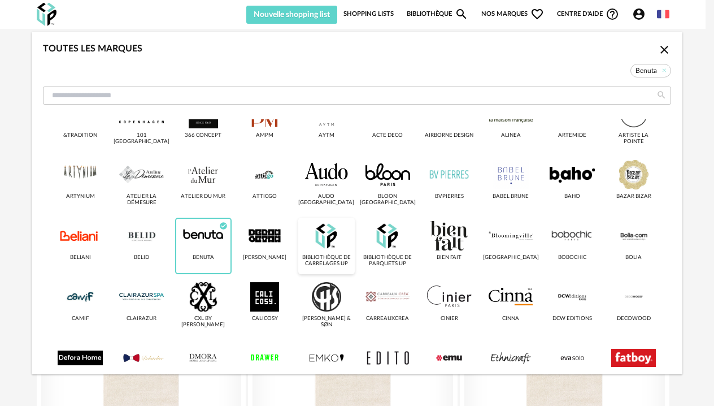
click at [349, 233] on div "dialog" at bounding box center [326, 235] width 45 height 29
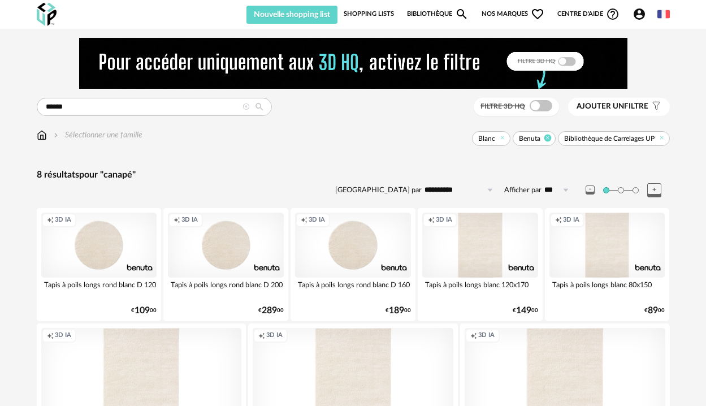
click at [546, 137] on icon at bounding box center [547, 137] width 7 height 7
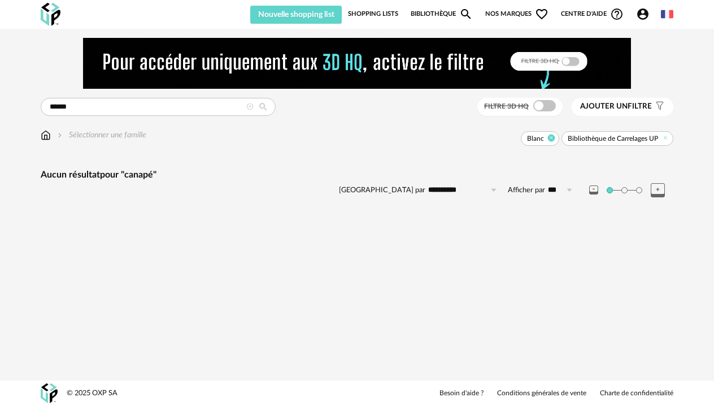
click at [553, 139] on icon at bounding box center [551, 137] width 7 height 7
click at [248, 107] on icon at bounding box center [249, 106] width 7 height 7
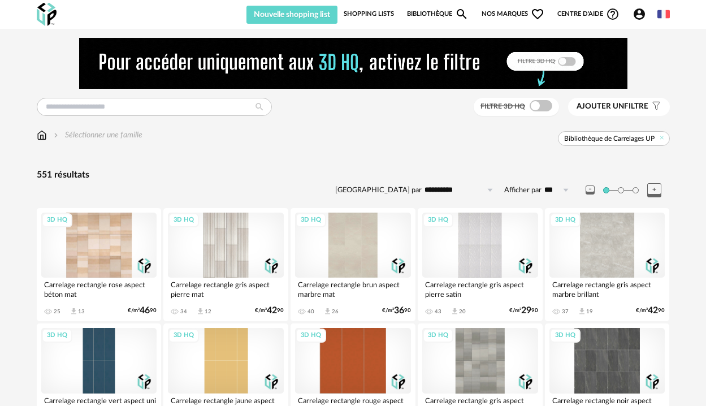
click at [425, 16] on link "Bibliothèque Magnify icon" at bounding box center [438, 14] width 62 height 19
click at [507, 14] on span "Nos marques Heart Outline icon" at bounding box center [512, 14] width 63 height 19
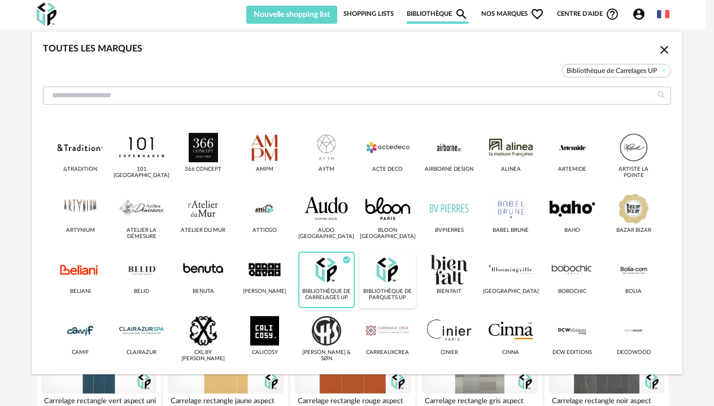
click at [410, 272] on div "dialog" at bounding box center [388, 269] width 45 height 29
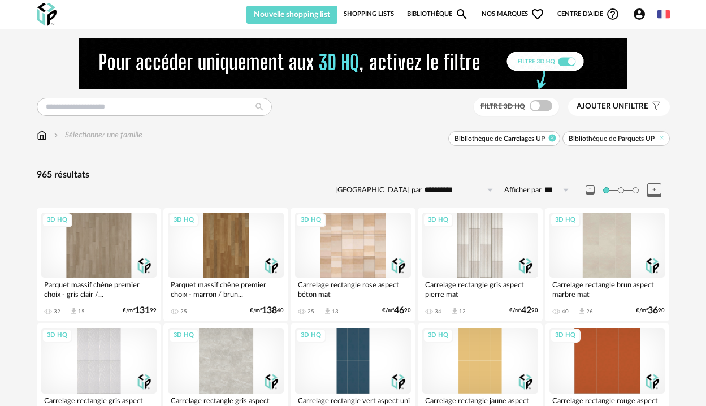
click at [552, 139] on icon at bounding box center [551, 137] width 7 height 7
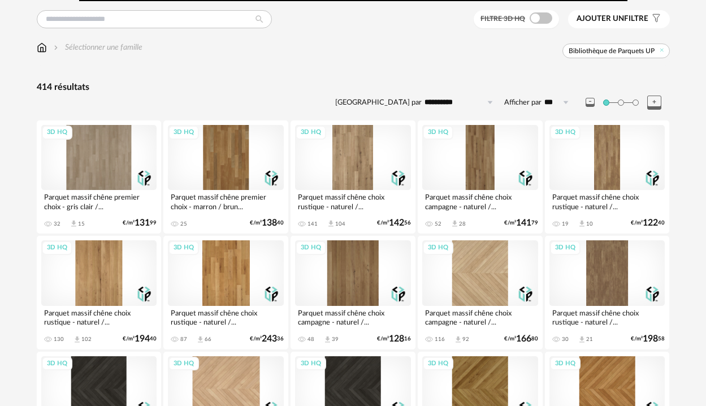
scroll to position [102, 0]
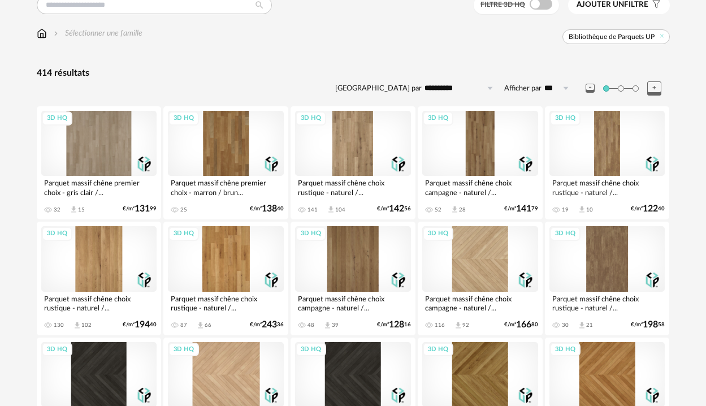
click at [481, 261] on div "3D HQ" at bounding box center [480, 258] width 116 height 65
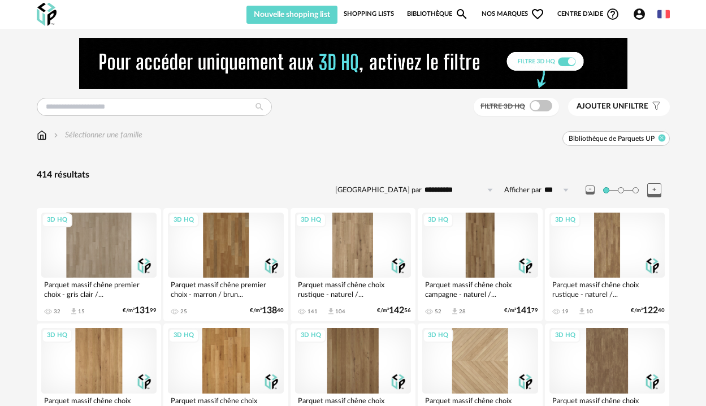
click at [660, 138] on icon at bounding box center [661, 137] width 7 height 7
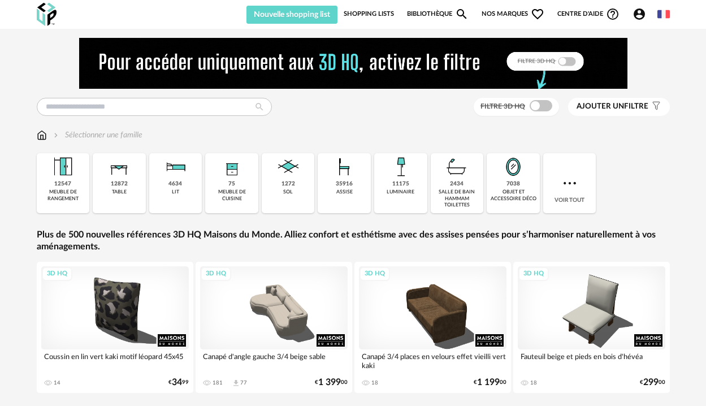
click at [510, 18] on span "Nos marques Heart Outline icon" at bounding box center [512, 14] width 63 height 19
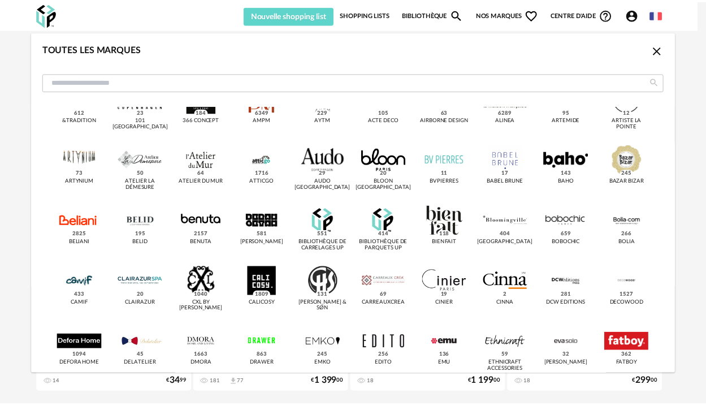
scroll to position [37, 0]
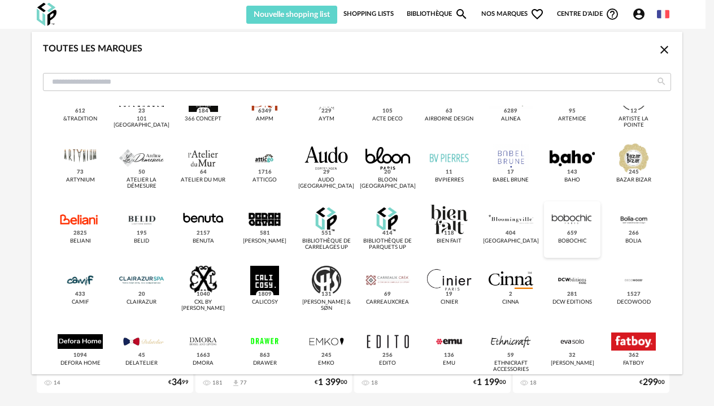
click at [550, 234] on div "dialog" at bounding box center [572, 219] width 45 height 29
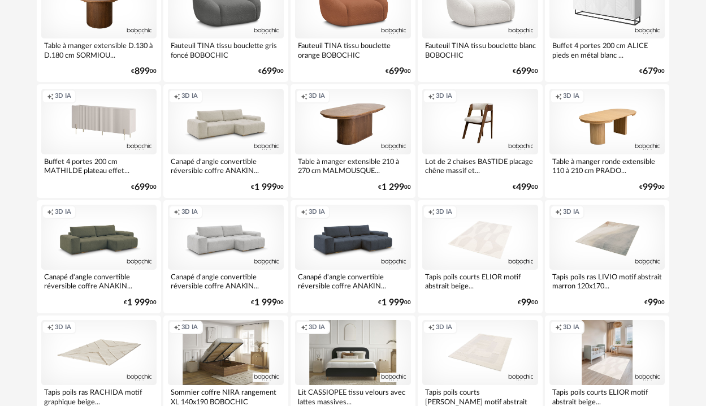
scroll to position [240, 0]
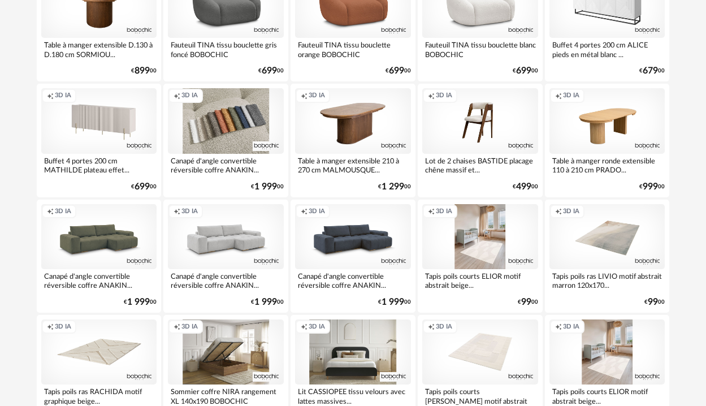
click at [242, 124] on div "Creation icon 3D IA" at bounding box center [226, 120] width 116 height 65
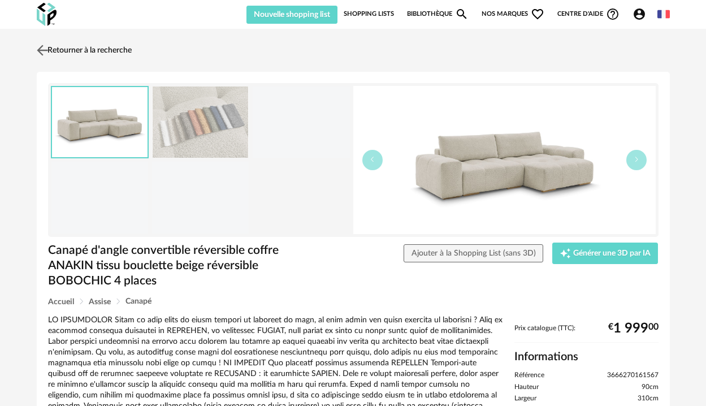
click at [105, 51] on link "Retourner à la recherche" at bounding box center [83, 50] width 98 height 25
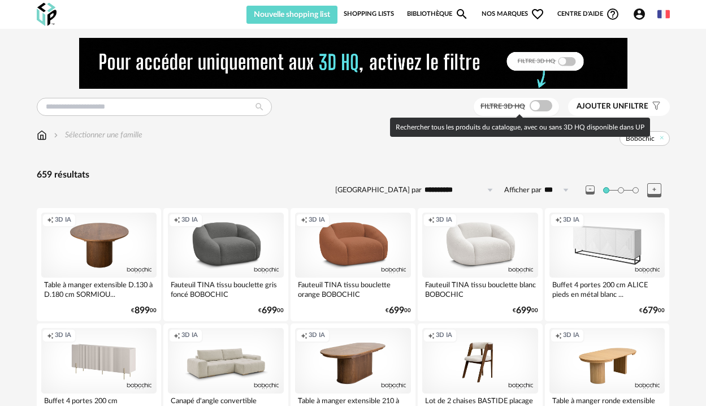
click at [546, 103] on span at bounding box center [540, 105] width 23 height 11
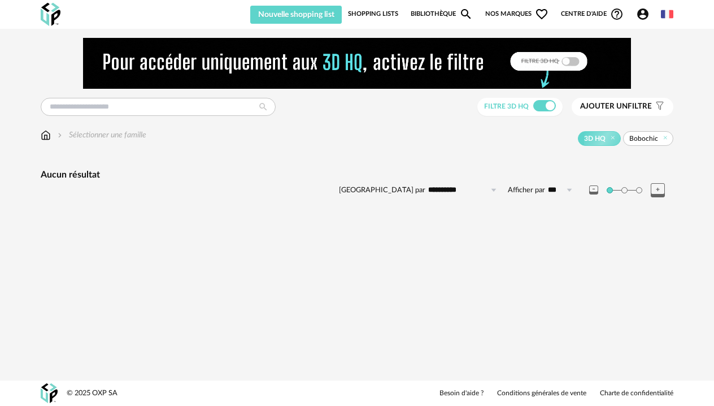
click at [444, 12] on link "Bibliothèque Magnify icon" at bounding box center [442, 14] width 62 height 19
click at [510, 20] on span "Nos marques Heart Outline icon" at bounding box center [516, 14] width 63 height 19
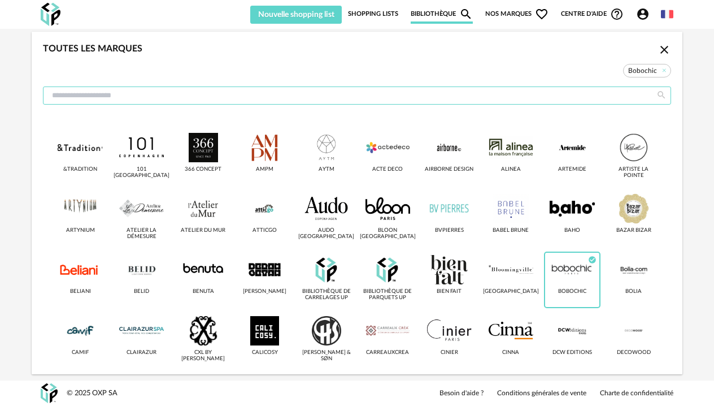
click at [377, 90] on input "dialog" at bounding box center [357, 95] width 628 height 18
click at [658, 51] on icon "Close icon" at bounding box center [665, 50] width 14 height 14
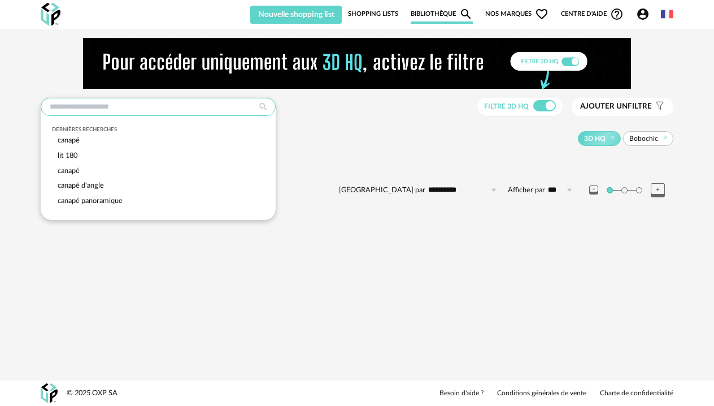
click at [158, 105] on input "text" at bounding box center [158, 107] width 235 height 18
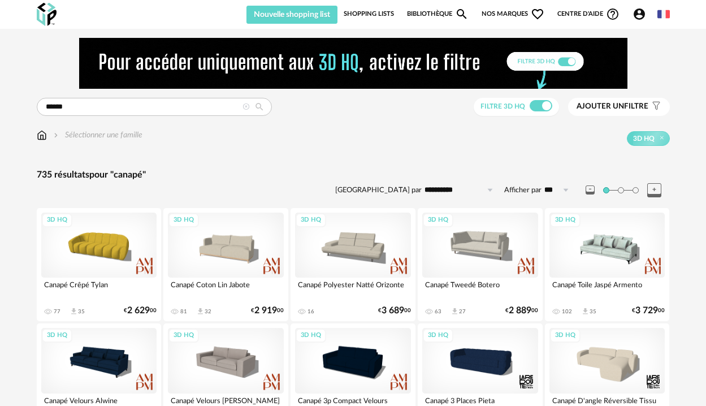
click at [622, 107] on span "Ajouter un" at bounding box center [599, 106] width 47 height 8
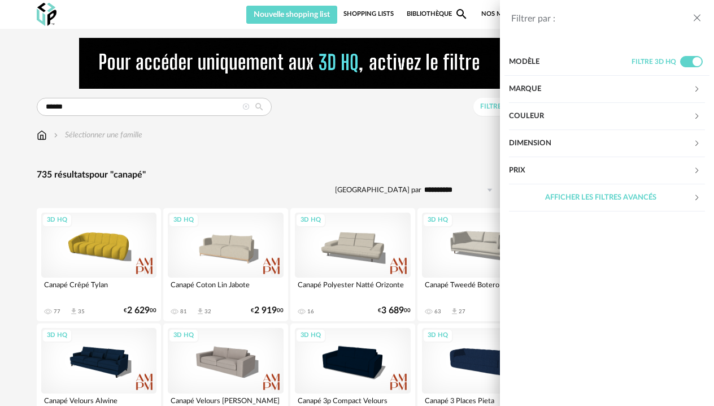
click at [594, 122] on div "Couleur" at bounding box center [601, 116] width 184 height 27
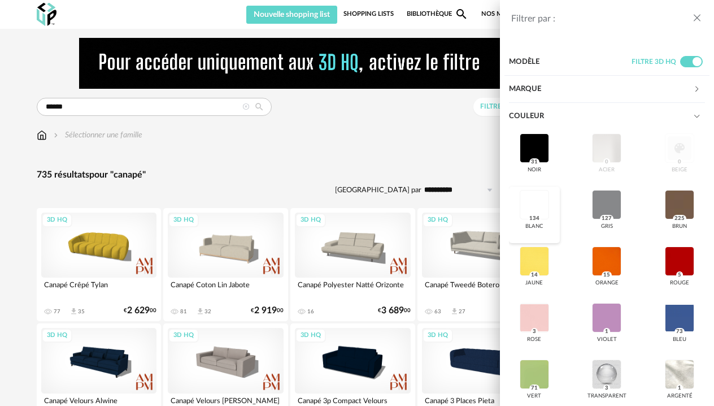
click at [520, 210] on div at bounding box center [534, 204] width 29 height 29
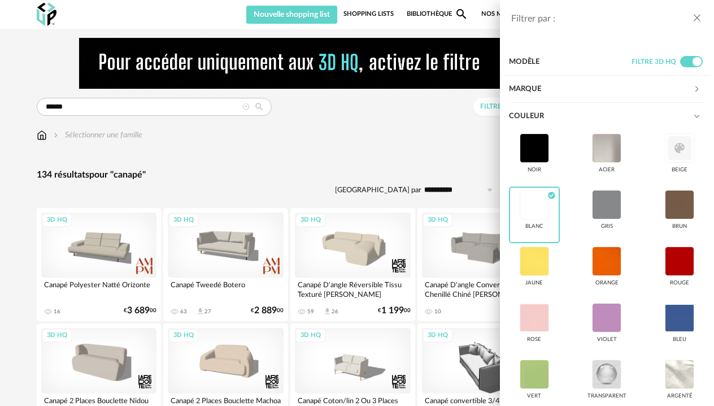
click at [375, 138] on div "Filtrer par : Modèle Filtre 3D HQ Marque &tradition 0 101 Copenhagen 0 366 Conc…" at bounding box center [357, 203] width 714 height 406
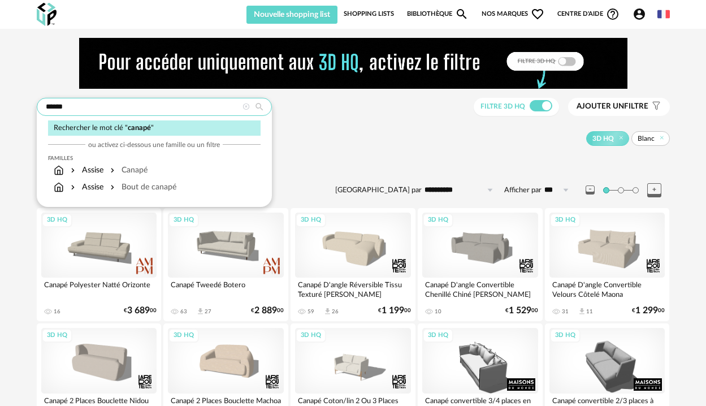
click at [121, 111] on input "******" at bounding box center [154, 107] width 235 height 18
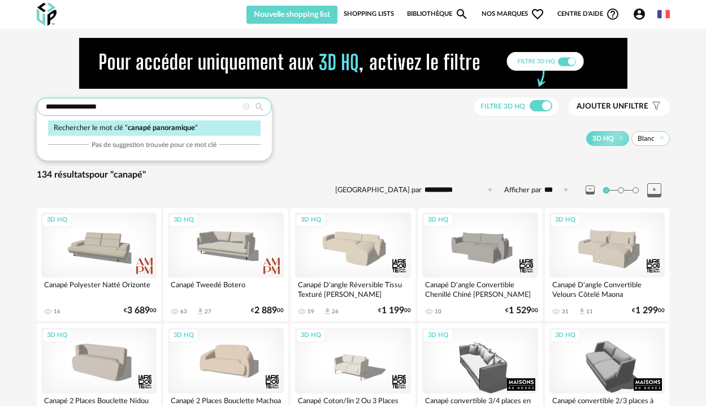
type input "**********"
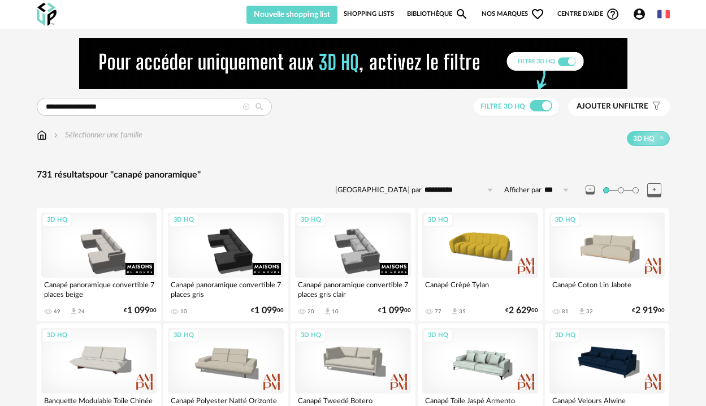
click at [246, 107] on icon at bounding box center [245, 106] width 7 height 7
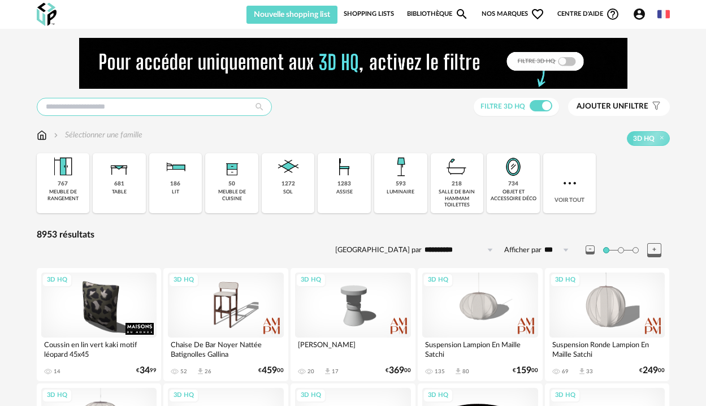
click at [190, 102] on input "text" at bounding box center [154, 107] width 235 height 18
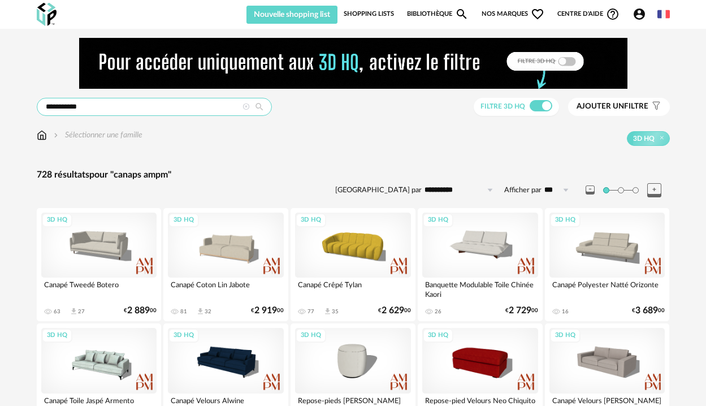
drag, startPoint x: 102, startPoint y: 109, endPoint x: 65, endPoint y: 111, distance: 36.8
click at [65, 111] on input "**********" at bounding box center [154, 107] width 235 height 18
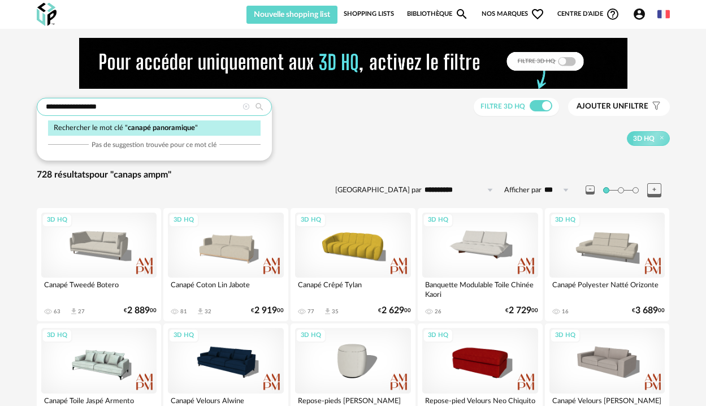
type input "**********"
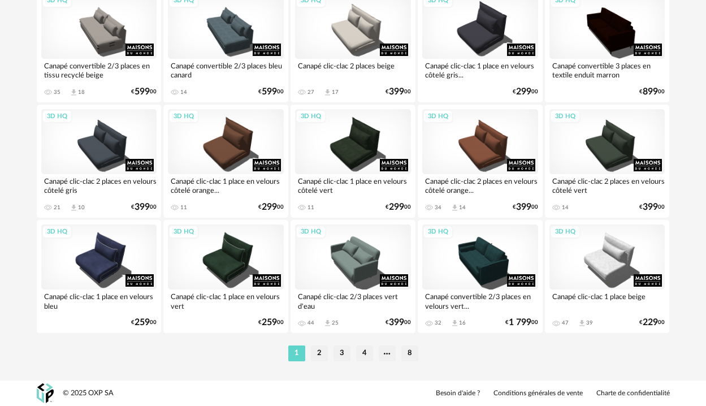
scroll to position [2181, 0]
click at [319, 355] on li "2" at bounding box center [319, 353] width 17 height 16
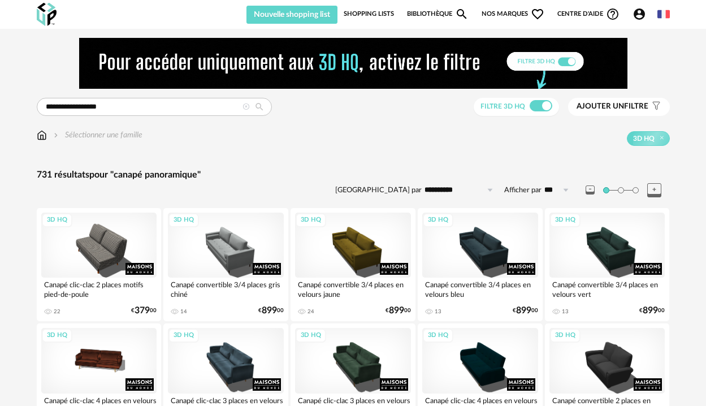
click at [629, 106] on span "Ajouter un filtre" at bounding box center [612, 107] width 72 height 10
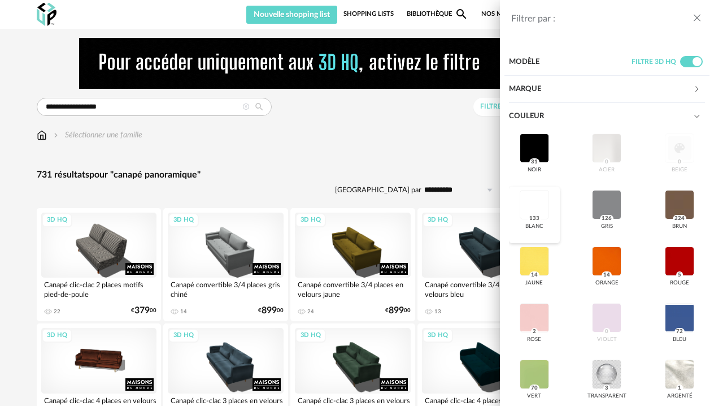
click at [535, 205] on div at bounding box center [534, 204] width 29 height 29
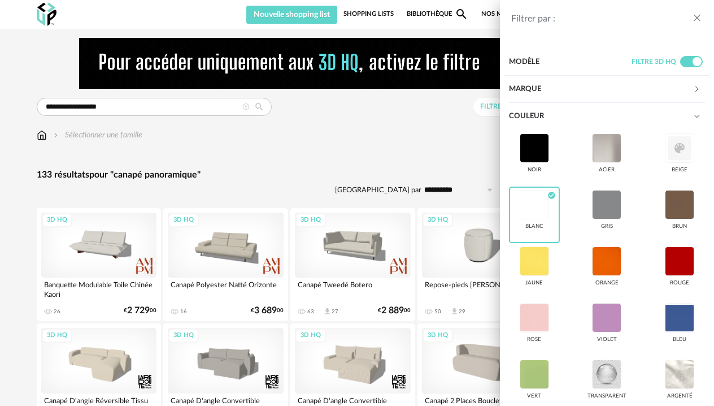
click at [431, 138] on div "Filtrer par : Modèle Filtre 3D HQ Marque &tradition 0 101 Copenhagen 0 366 Conc…" at bounding box center [357, 203] width 714 height 406
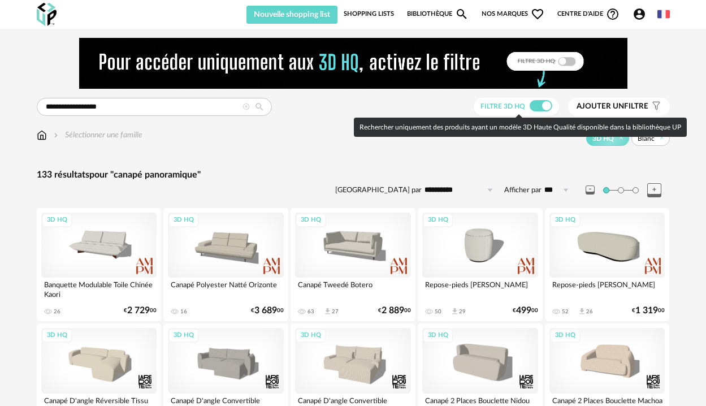
click at [537, 104] on span at bounding box center [540, 105] width 23 height 11
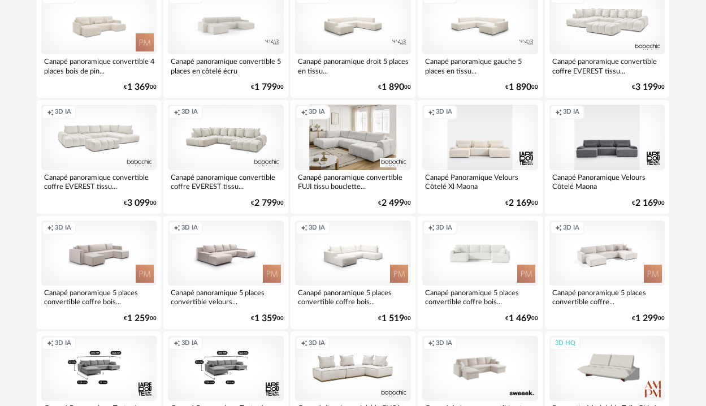
scroll to position [225, 0]
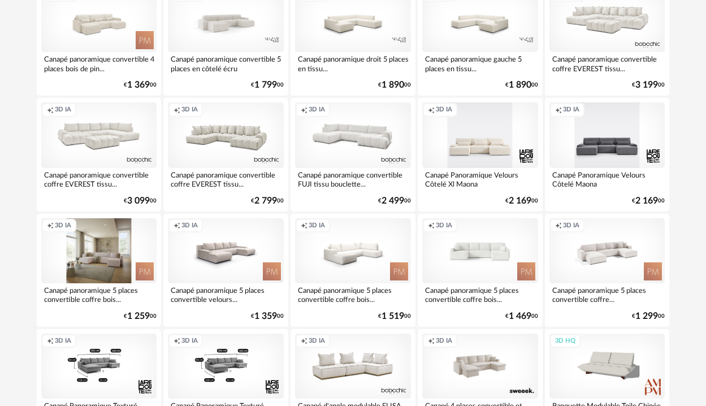
click at [111, 266] on div "Creation icon 3D IA" at bounding box center [99, 250] width 116 height 65
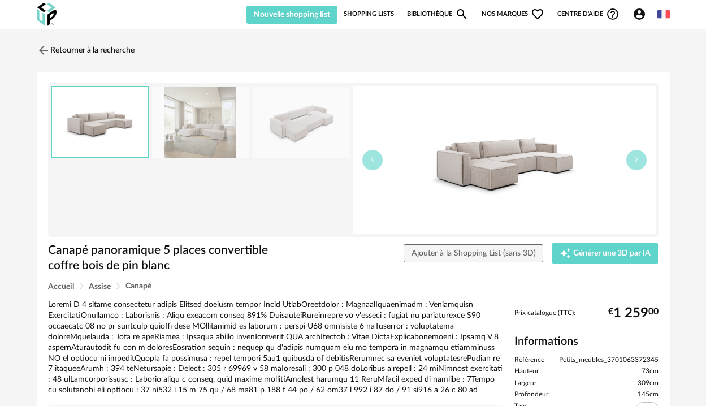
click at [203, 132] on img at bounding box center [200, 122] width 97 height 72
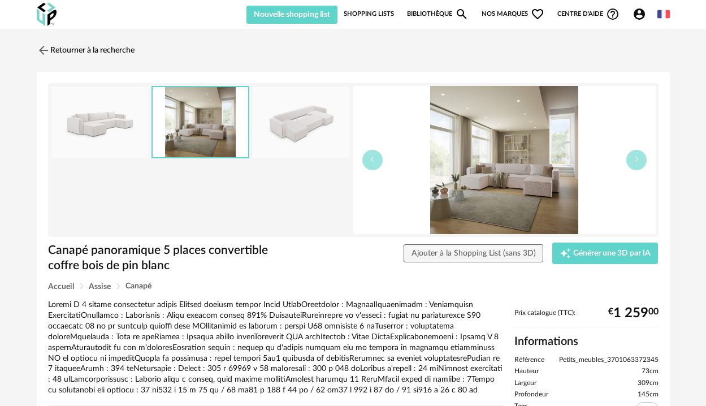
click at [276, 122] on img at bounding box center [301, 122] width 97 height 72
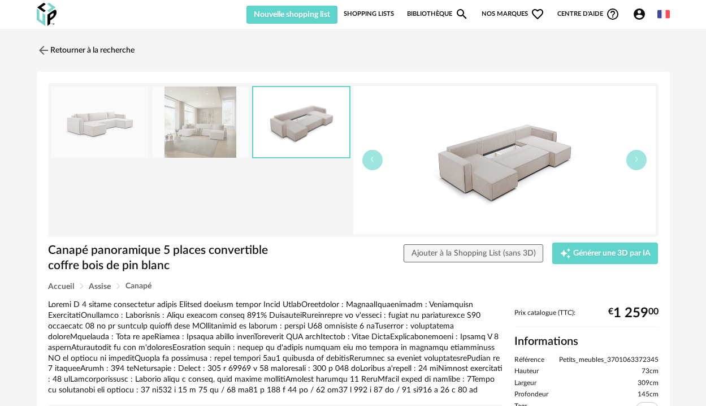
click at [206, 121] on img at bounding box center [200, 122] width 97 height 72
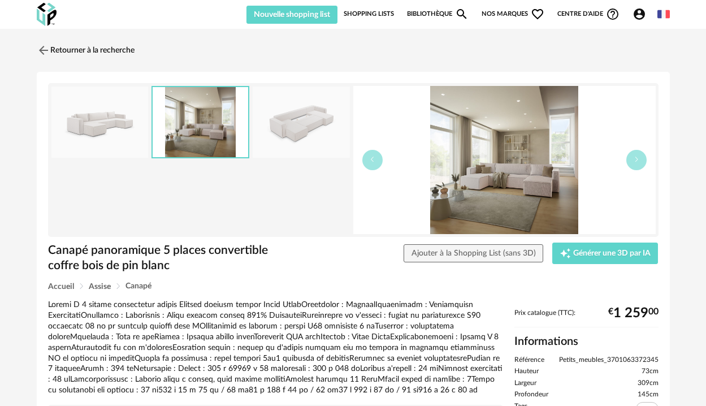
click at [310, 51] on div "Retourner à la recherche" at bounding box center [353, 50] width 633 height 25
click at [125, 51] on link "Retourner à la recherche" at bounding box center [83, 50] width 98 height 25
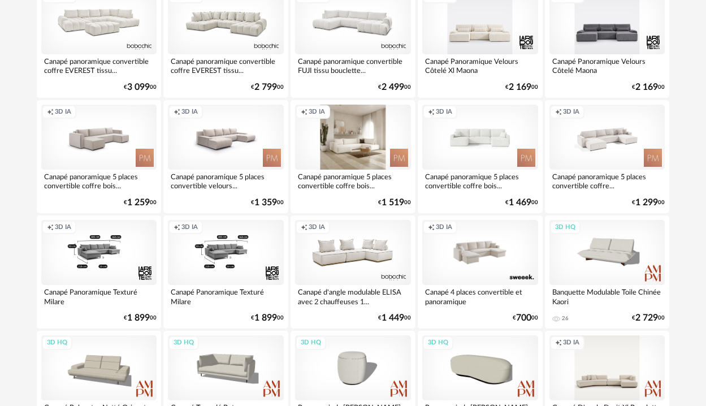
scroll to position [347, 0]
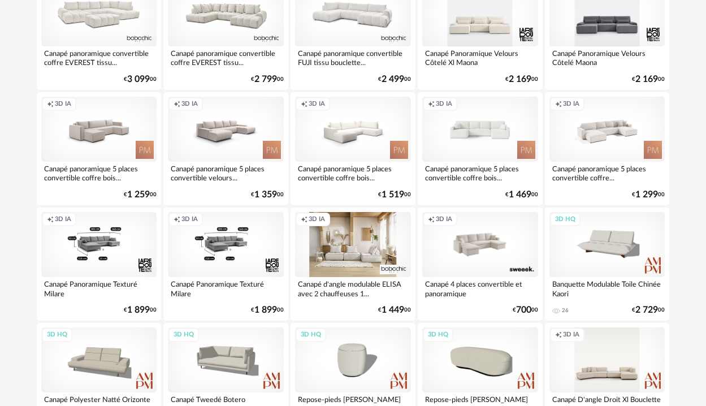
click at [345, 240] on div "Creation icon 3D IA" at bounding box center [353, 244] width 116 height 65
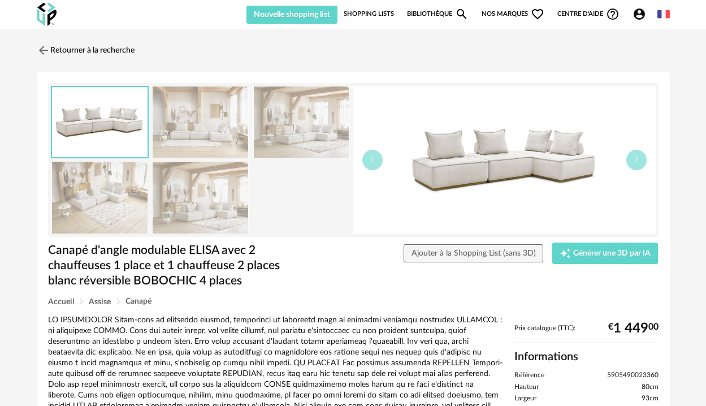
click at [473, 59] on div "Retourner à la recherche" at bounding box center [353, 50] width 633 height 25
click at [113, 49] on link "Retourner à la recherche" at bounding box center [83, 50] width 98 height 25
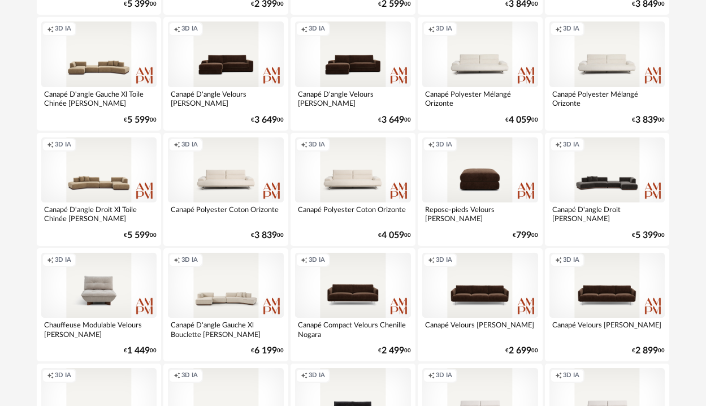
scroll to position [882, 0]
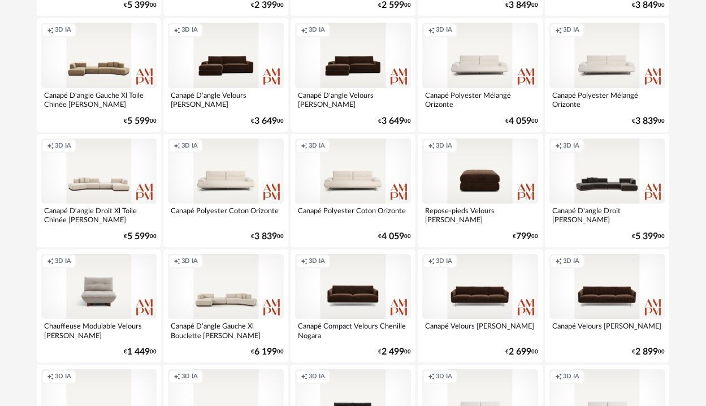
click at [134, 193] on div "Creation icon 3D IA" at bounding box center [99, 170] width 116 height 65
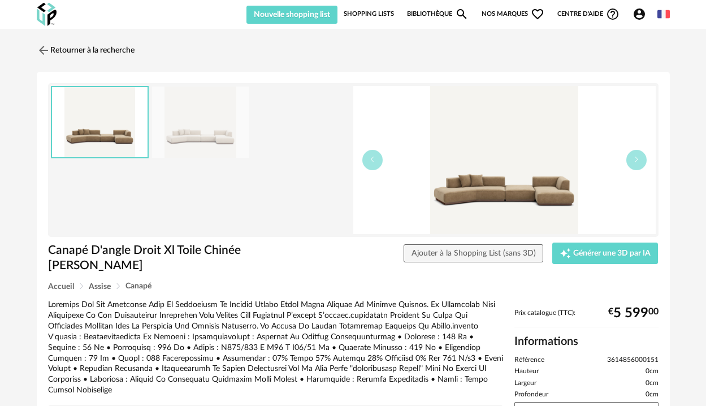
click at [213, 130] on img at bounding box center [200, 122] width 97 height 72
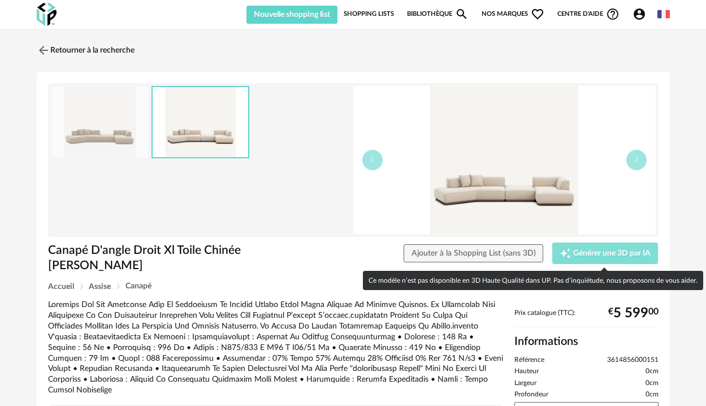
click at [604, 250] on span "Générer une 3D par IA" at bounding box center [611, 253] width 77 height 8
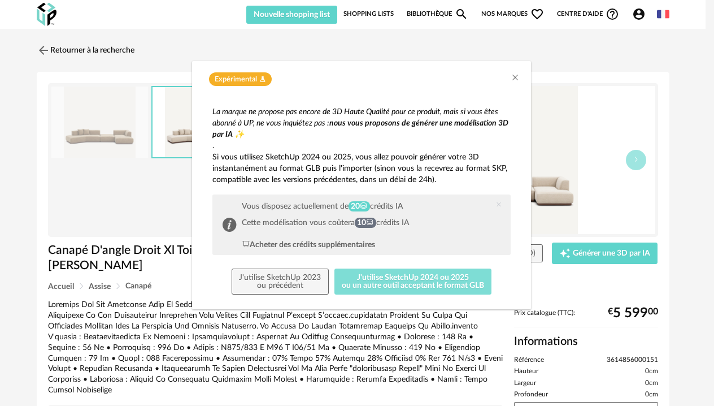
click at [434, 277] on button "J'utilise SketchUp 2024 ou 2025 ou un autre outil acceptant le format GLB" at bounding box center [413, 281] width 158 height 26
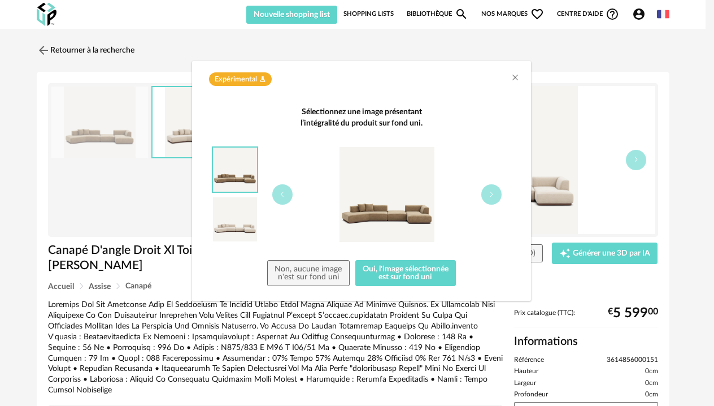
click at [233, 216] on img "dialog" at bounding box center [235, 219] width 44 height 44
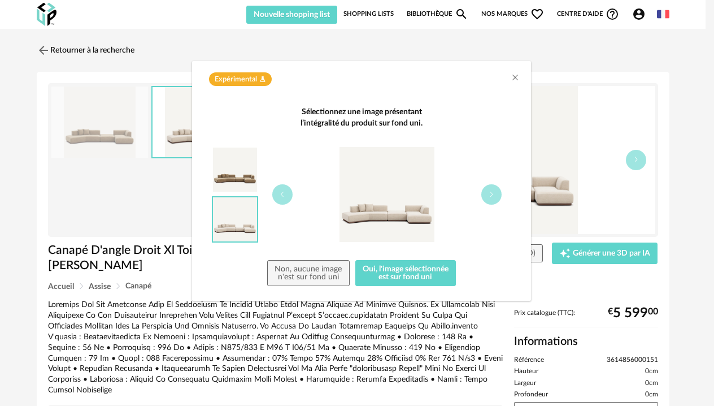
click at [230, 168] on img "dialog" at bounding box center [235, 169] width 44 height 44
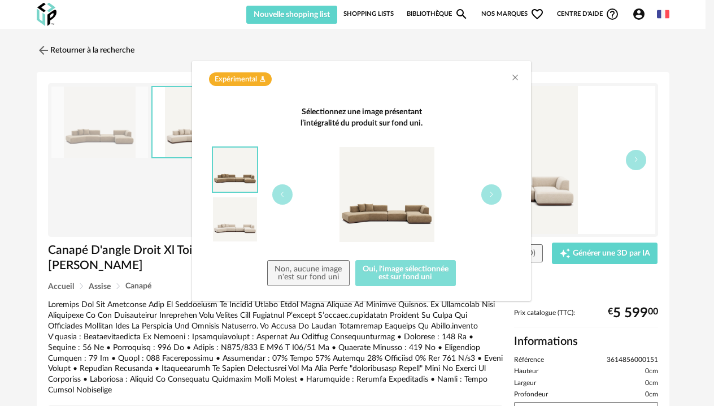
click at [408, 276] on button "Oui, l'image sélectionnée est sur fond uni" at bounding box center [405, 273] width 101 height 26
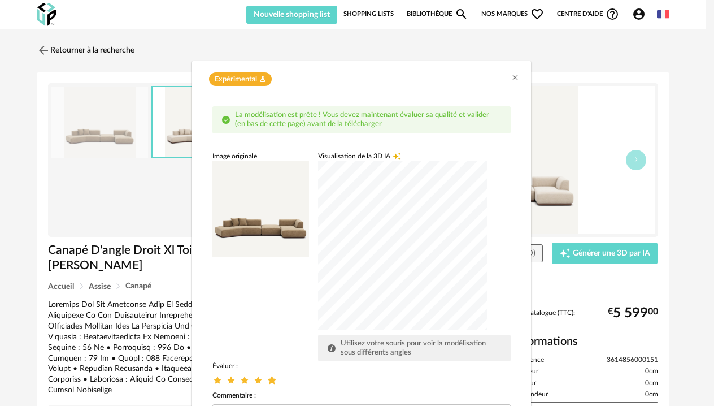
click at [266, 379] on icon "dialog" at bounding box center [272, 380] width 12 height 12
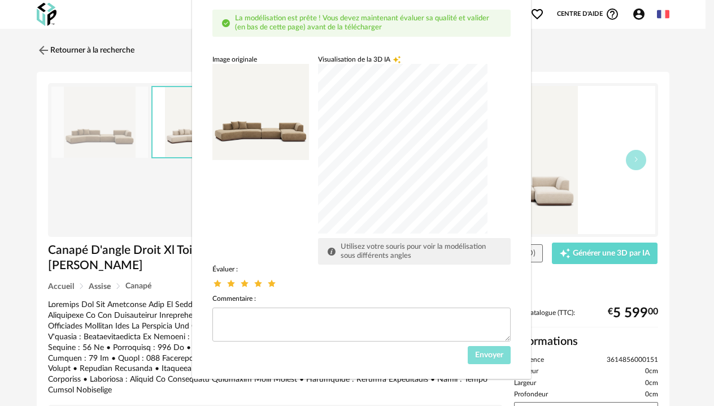
click at [477, 354] on span "Envoyer" at bounding box center [489, 355] width 28 height 8
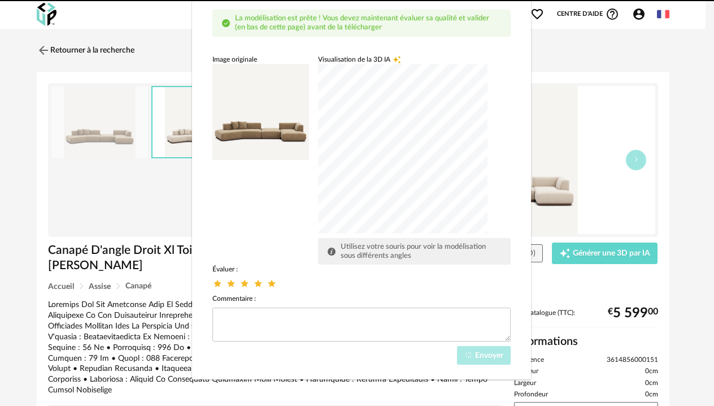
scroll to position [42, 0]
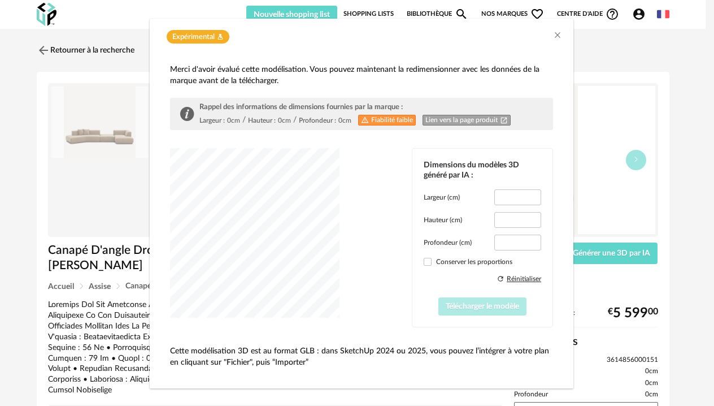
type input "*****"
type input "****"
click at [424, 262] on span "dialog" at bounding box center [428, 262] width 8 height 8
type input "*****"
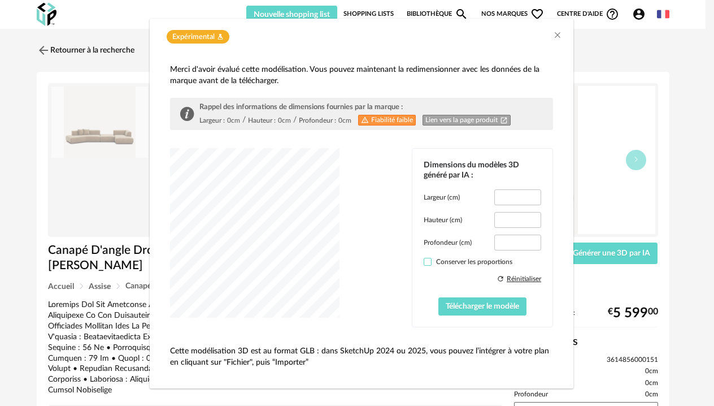
type input "****"
click at [459, 307] on span "Télécharger le modèle" at bounding box center [482, 306] width 73 height 8
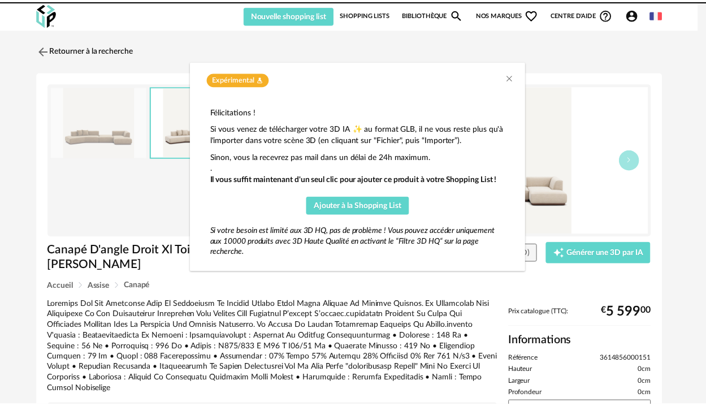
scroll to position [0, 0]
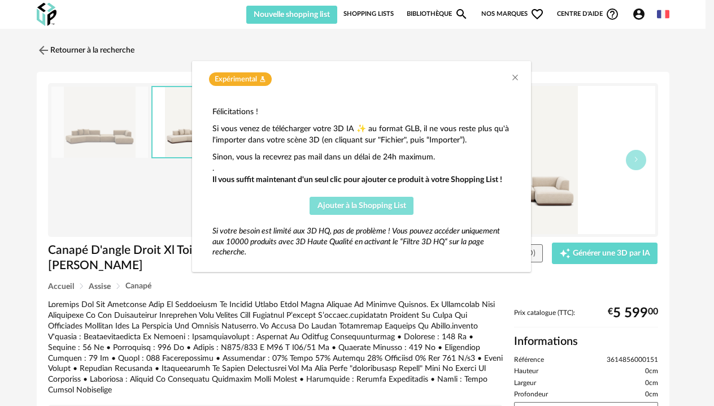
click at [354, 207] on span "Ajouter à la Shopping List" at bounding box center [362, 206] width 89 height 8
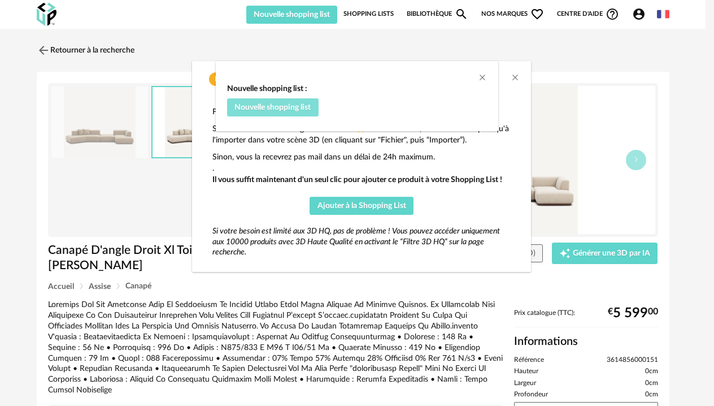
click at [292, 109] on span "Nouvelle shopping list" at bounding box center [272, 107] width 76 height 8
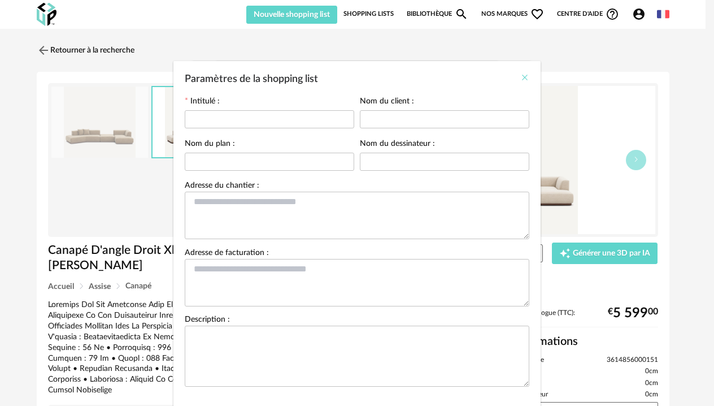
click at [520, 78] on icon "Close" at bounding box center [524, 77] width 9 height 9
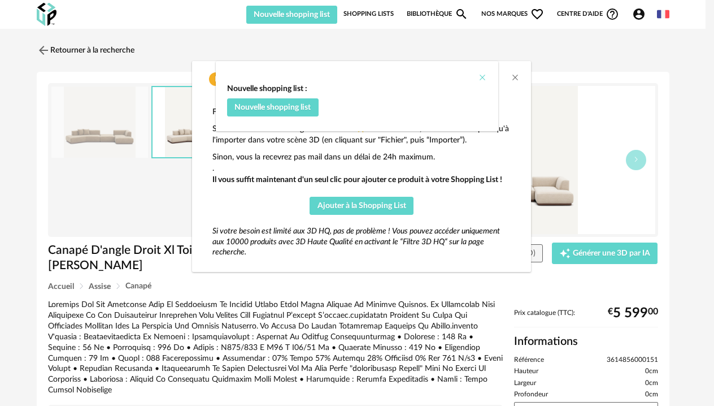
click at [484, 72] on div "dialog" at bounding box center [357, 69] width 283 height 17
click at [480, 73] on icon "Close" at bounding box center [482, 77] width 9 height 9
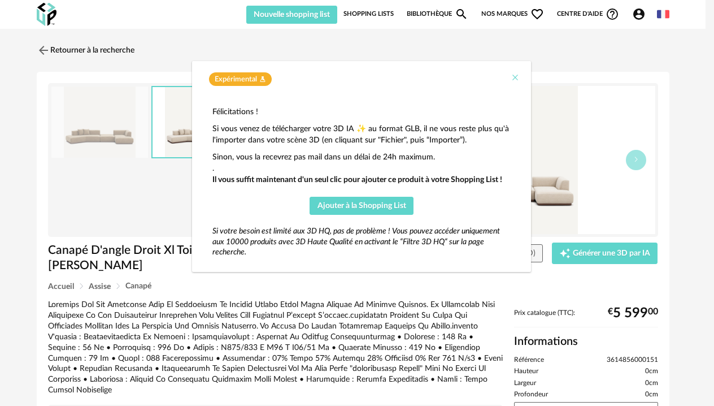
click at [514, 75] on icon "Close" at bounding box center [515, 77] width 9 height 9
